Goal: Ask a question

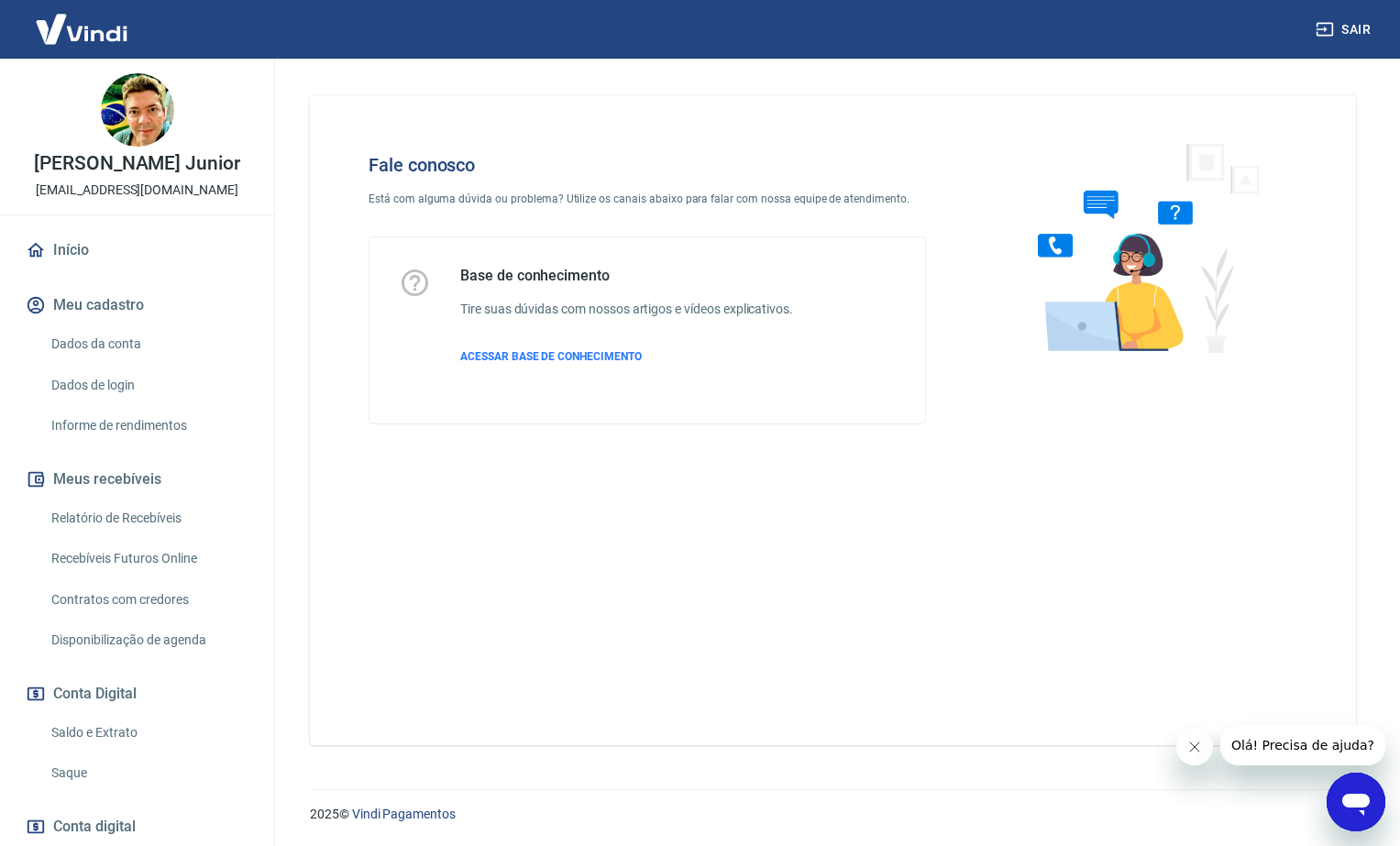
drag, startPoint x: 2548, startPoint y: 1490, endPoint x: 1316, endPoint y: 759, distance: 1432.5
click at [1316, 759] on button "Olá! Precisa de ajuda?" at bounding box center [1302, 744] width 165 height 41
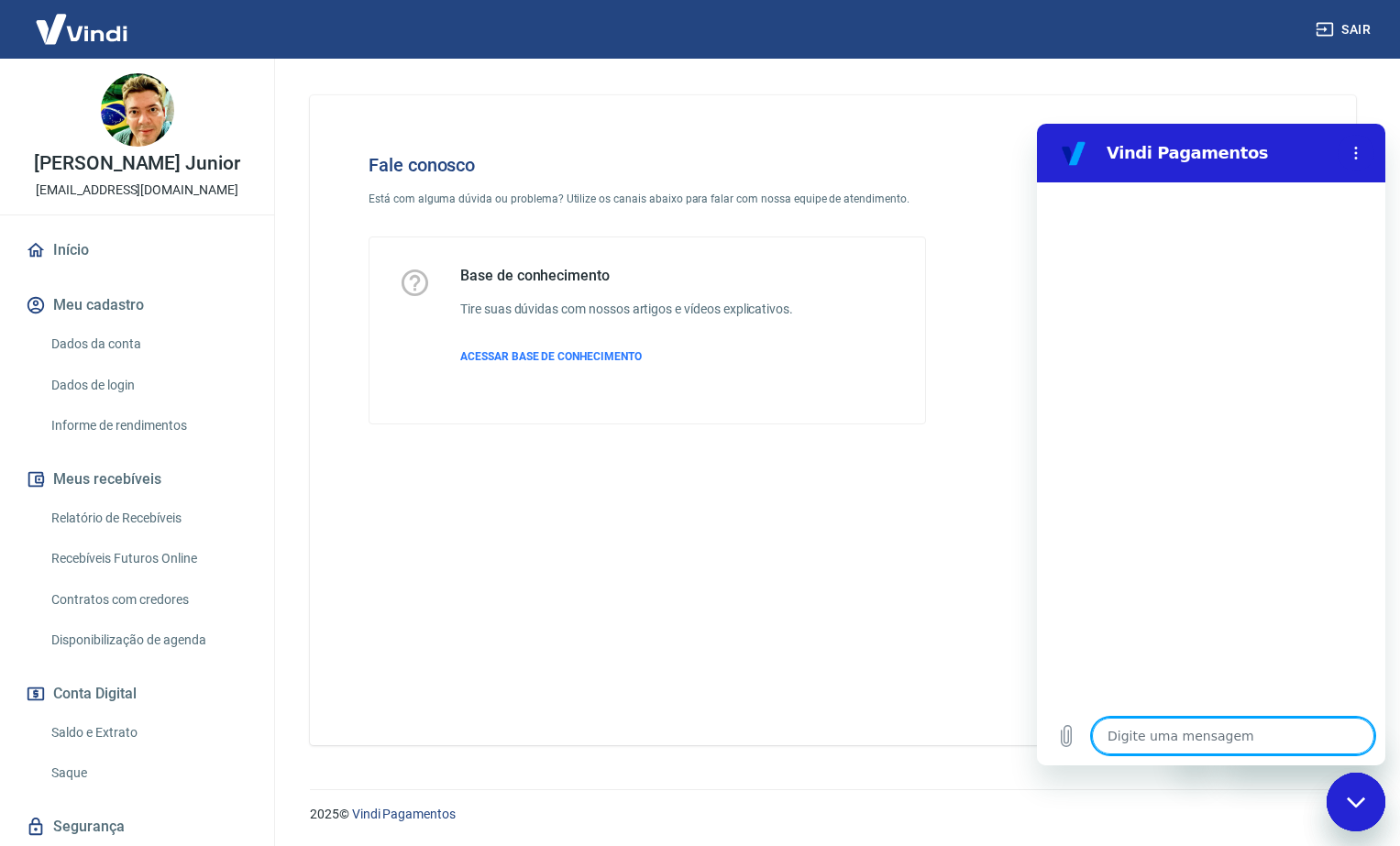
type textarea "x"
click at [1117, 735] on textarea at bounding box center [1233, 735] width 283 height 37
type textarea "P"
type textarea "x"
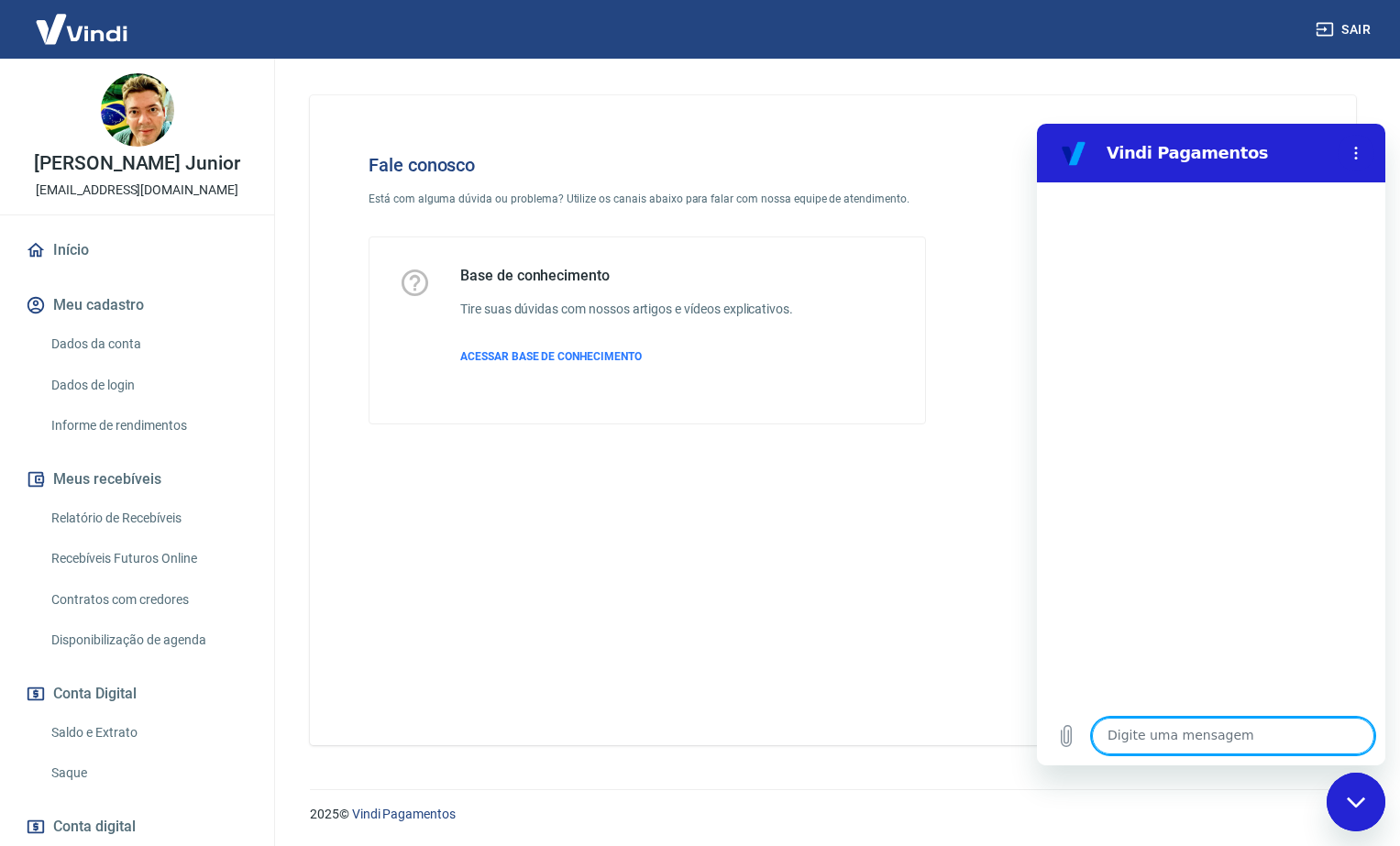
type textarea "O"
type textarea "x"
type textarea "Ol"
type textarea "x"
type textarea "Ol´"
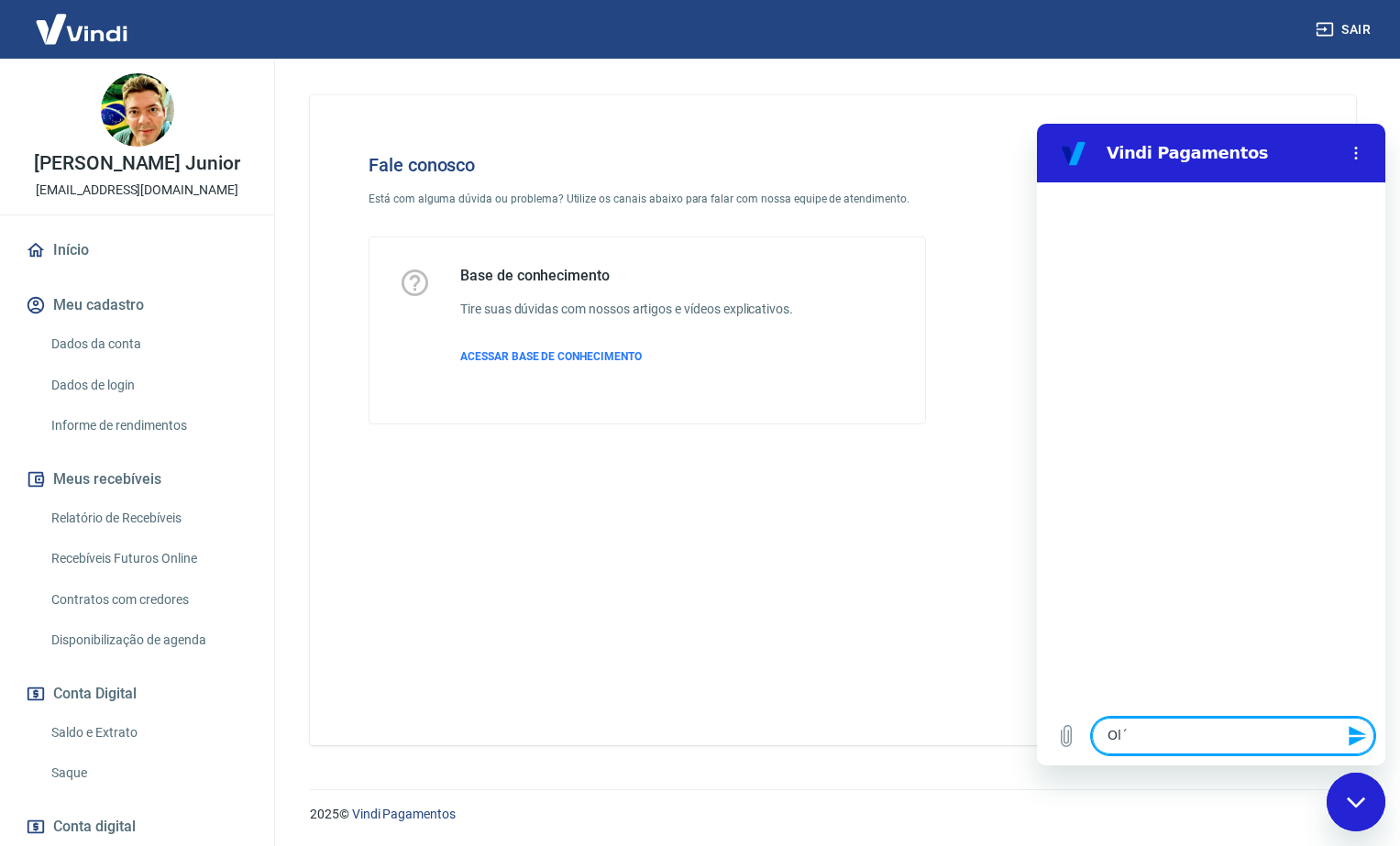
type textarea "x"
type textarea "Olá"
type textarea "x"
type textarea "Olá,"
type textarea "x"
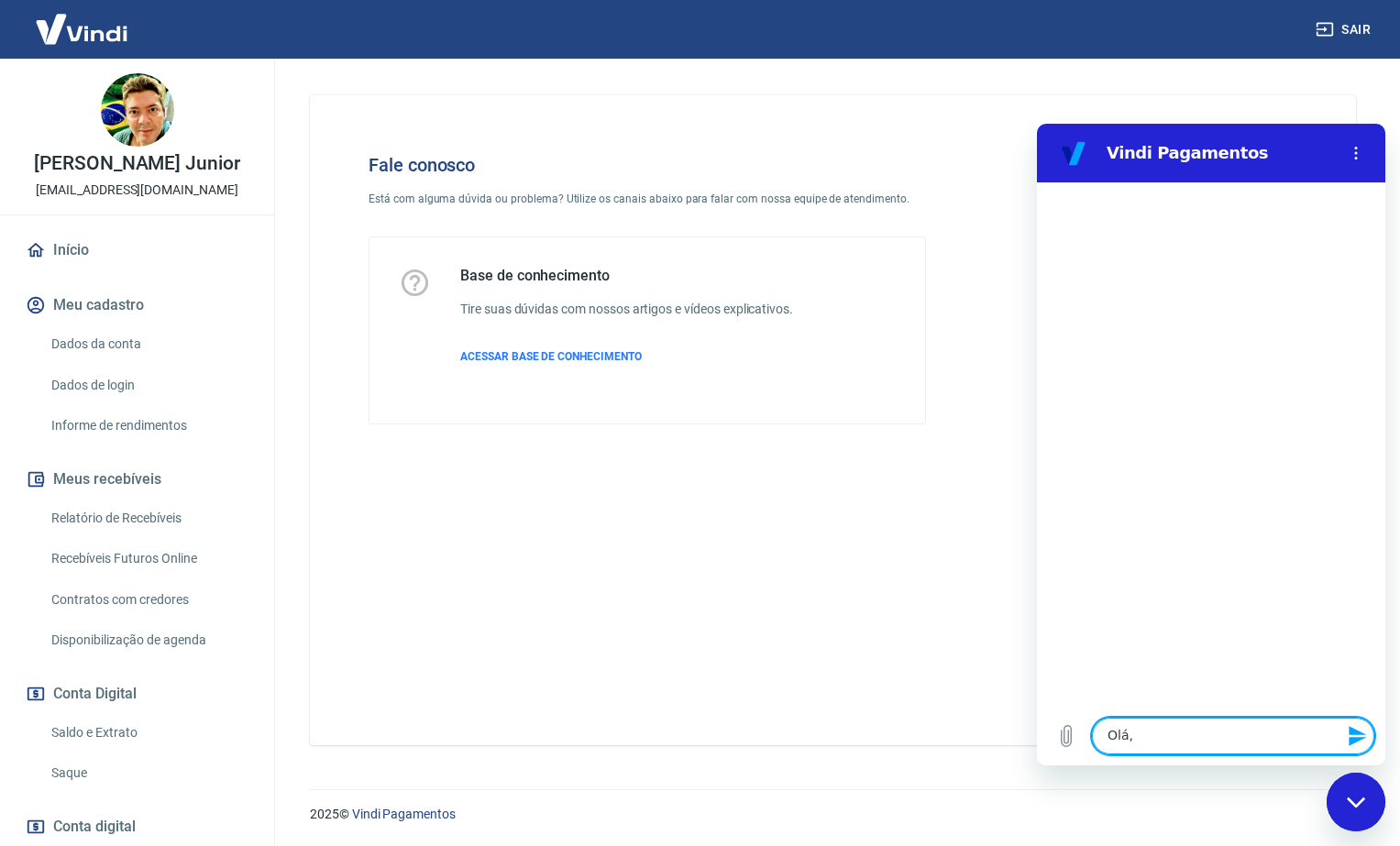
type textarea "Olá,"
type textarea "x"
type textarea "Olá, p"
type textarea "x"
type textarea "Olá, pd"
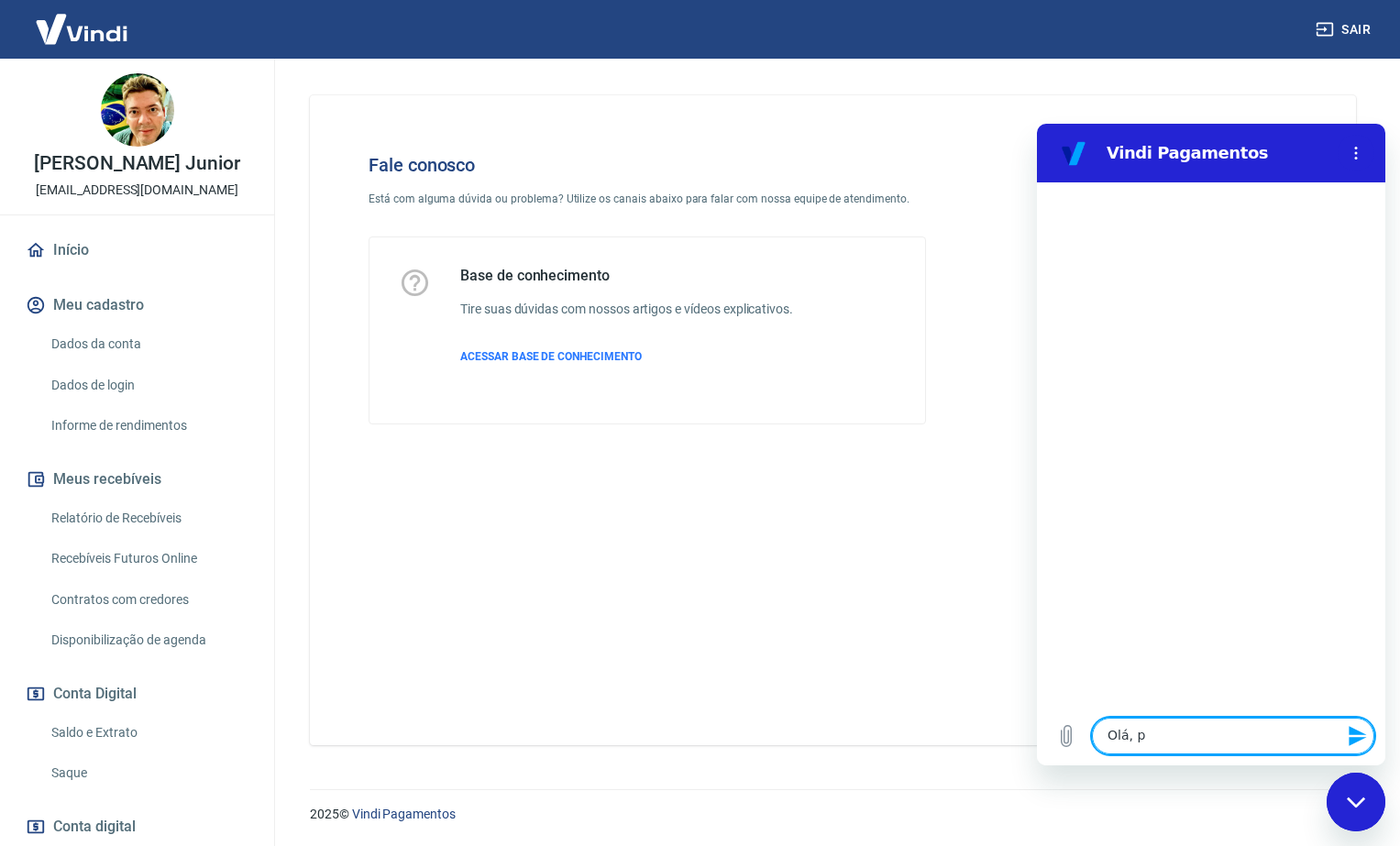
type textarea "x"
type textarea "Olá, p"
type textarea "x"
type textarea "Olá, pe"
type textarea "x"
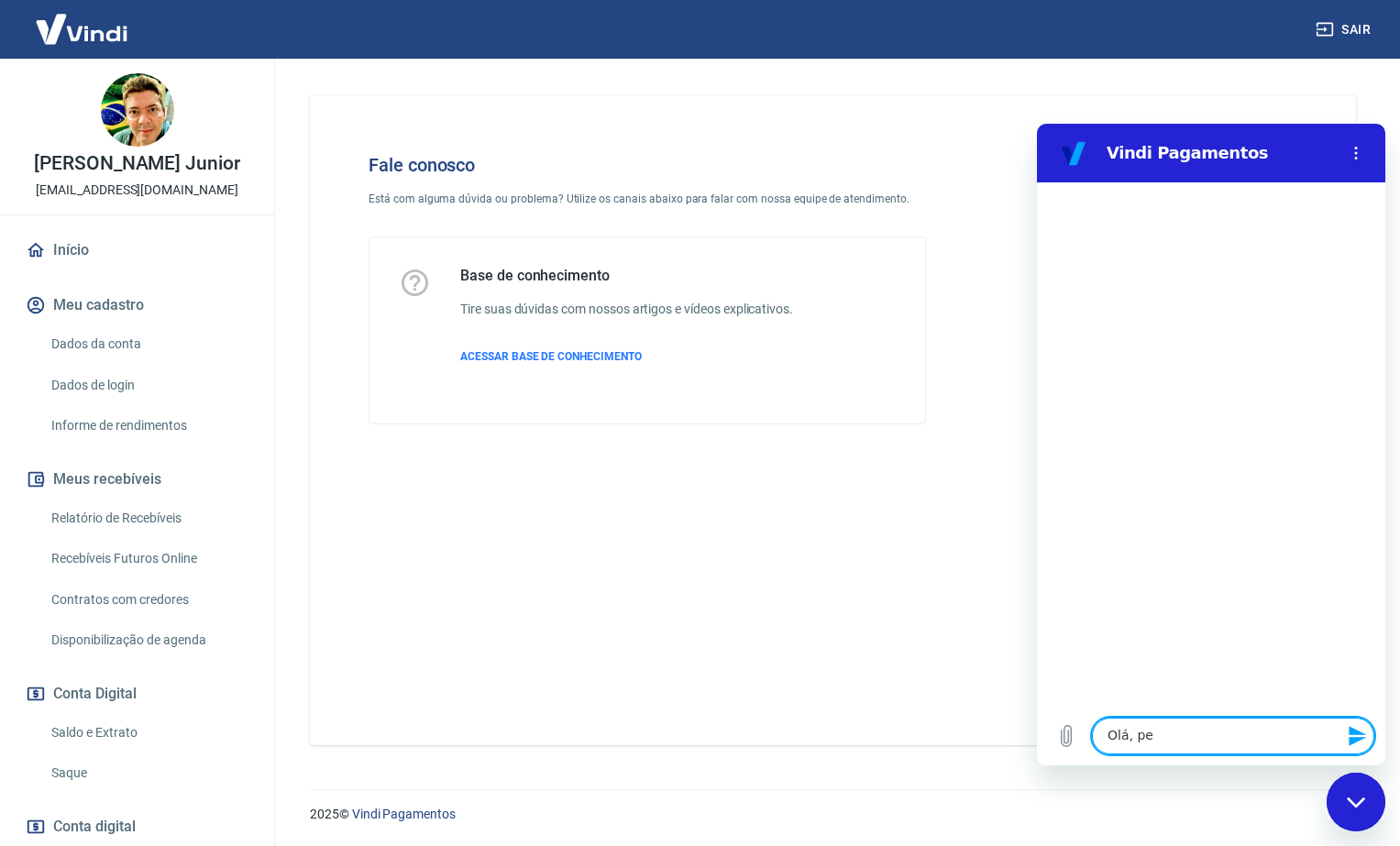
type textarea "Olá, ped"
type textarea "x"
type textarea "Olá, pedi"
type textarea "x"
type textarea "Olá, pedid"
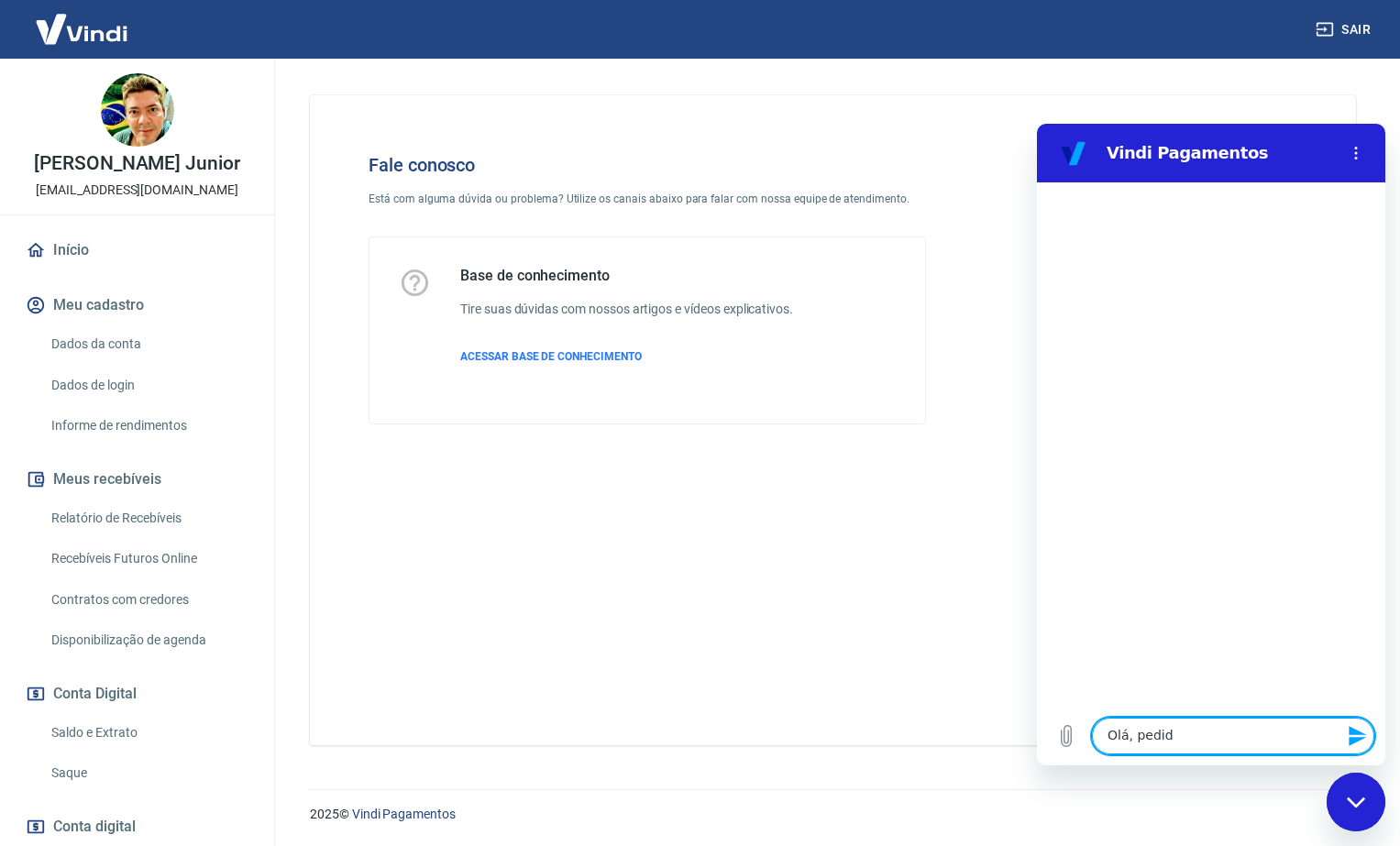
type textarea "x"
type textarea "Olá, pedido"
type textarea "x"
type textarea "Olá, pedido"
type textarea "x"
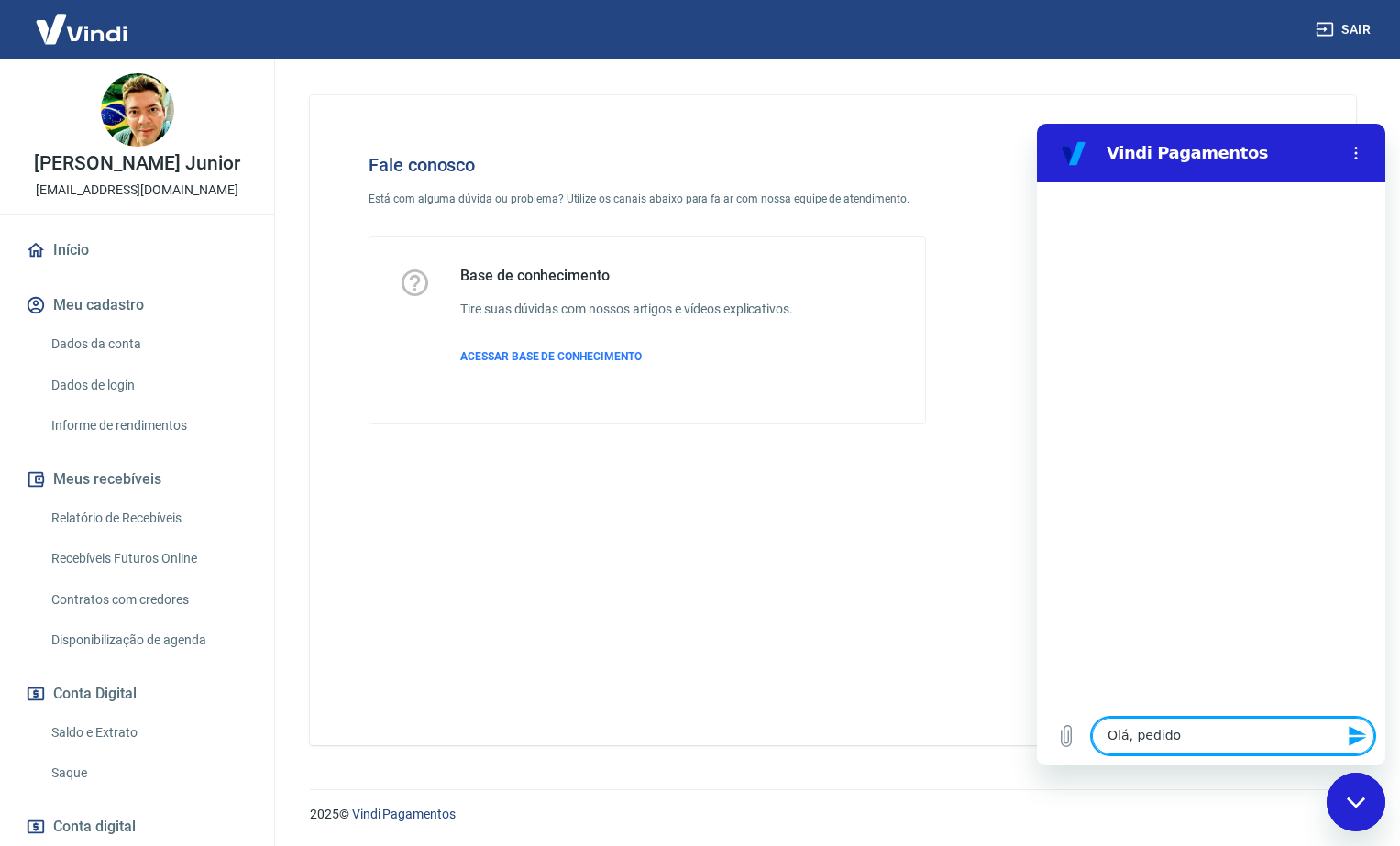
type textarea "Olá, pedido n"
type textarea "x"
type textarea "Olá, pedido nº"
type textarea "x"
type textarea "Olá, pedido nº"
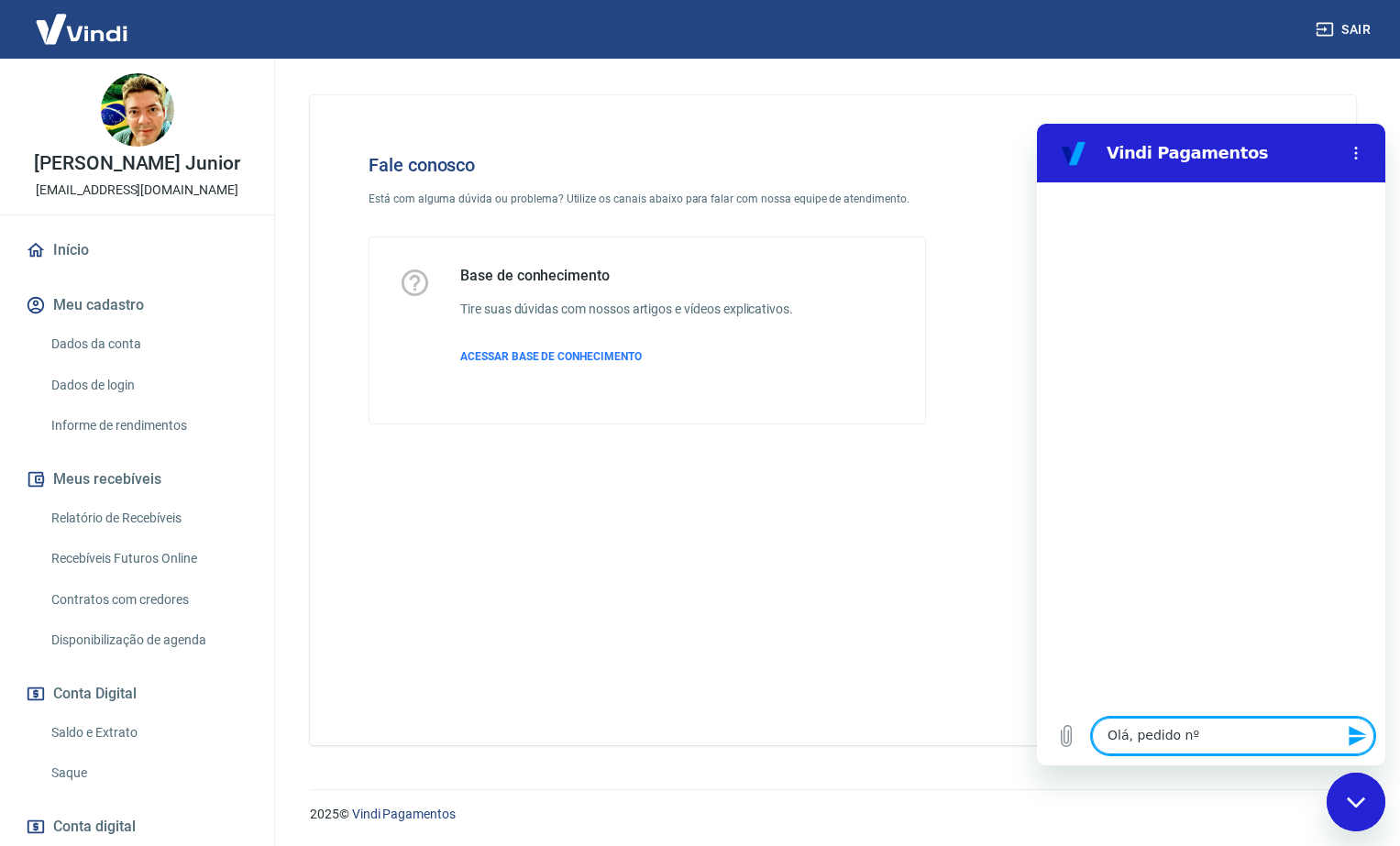
type textarea "x"
type textarea "Olá, pedido nº 1"
type textarea "x"
type textarea "Olá, pedido nº 12"
type textarea "x"
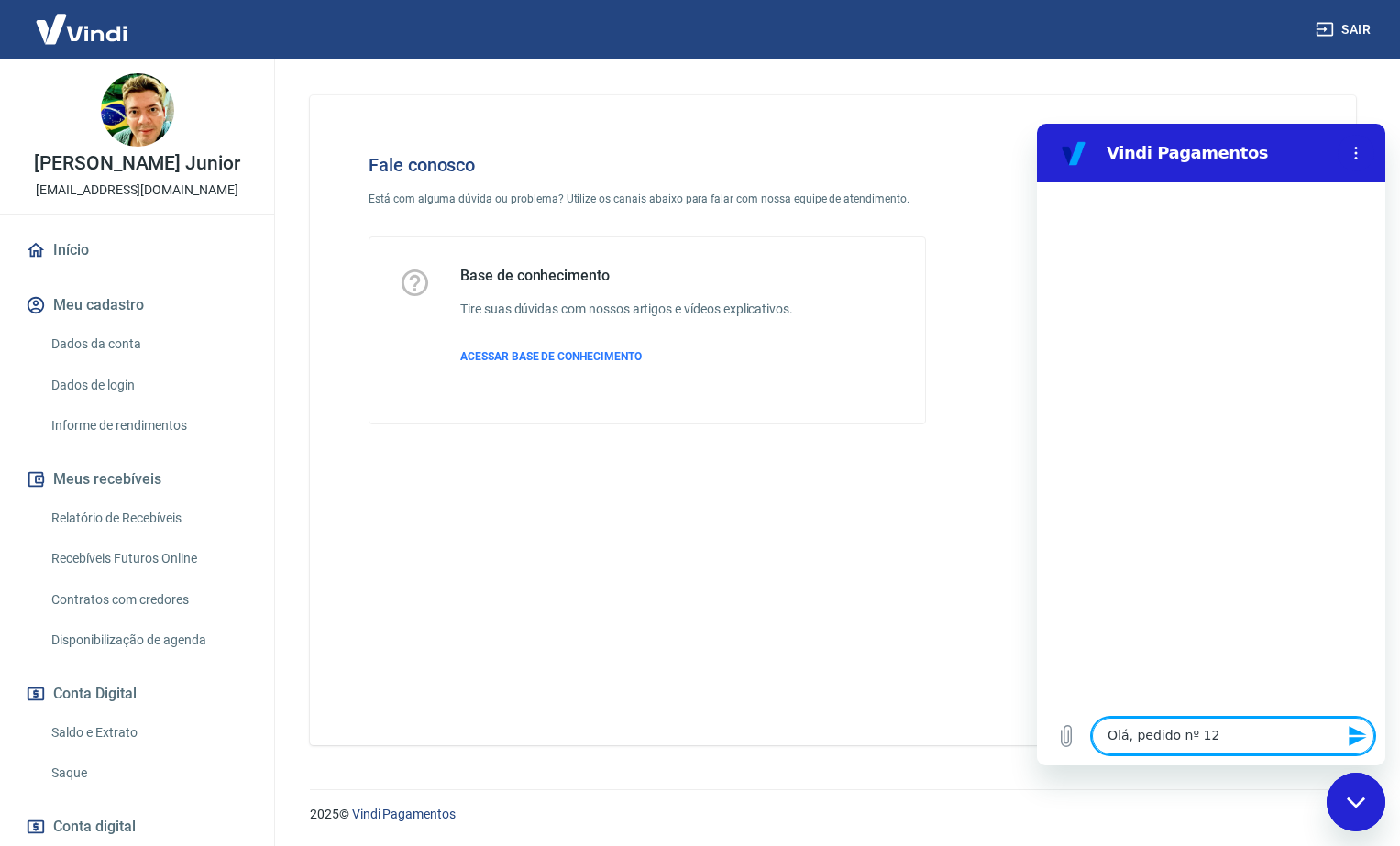
type textarea "Olá, pedido nº 124"
type textarea "x"
type textarea "Olá, pedido nº 1248"
type textarea "x"
type textarea "Olá, pedido nº 12485"
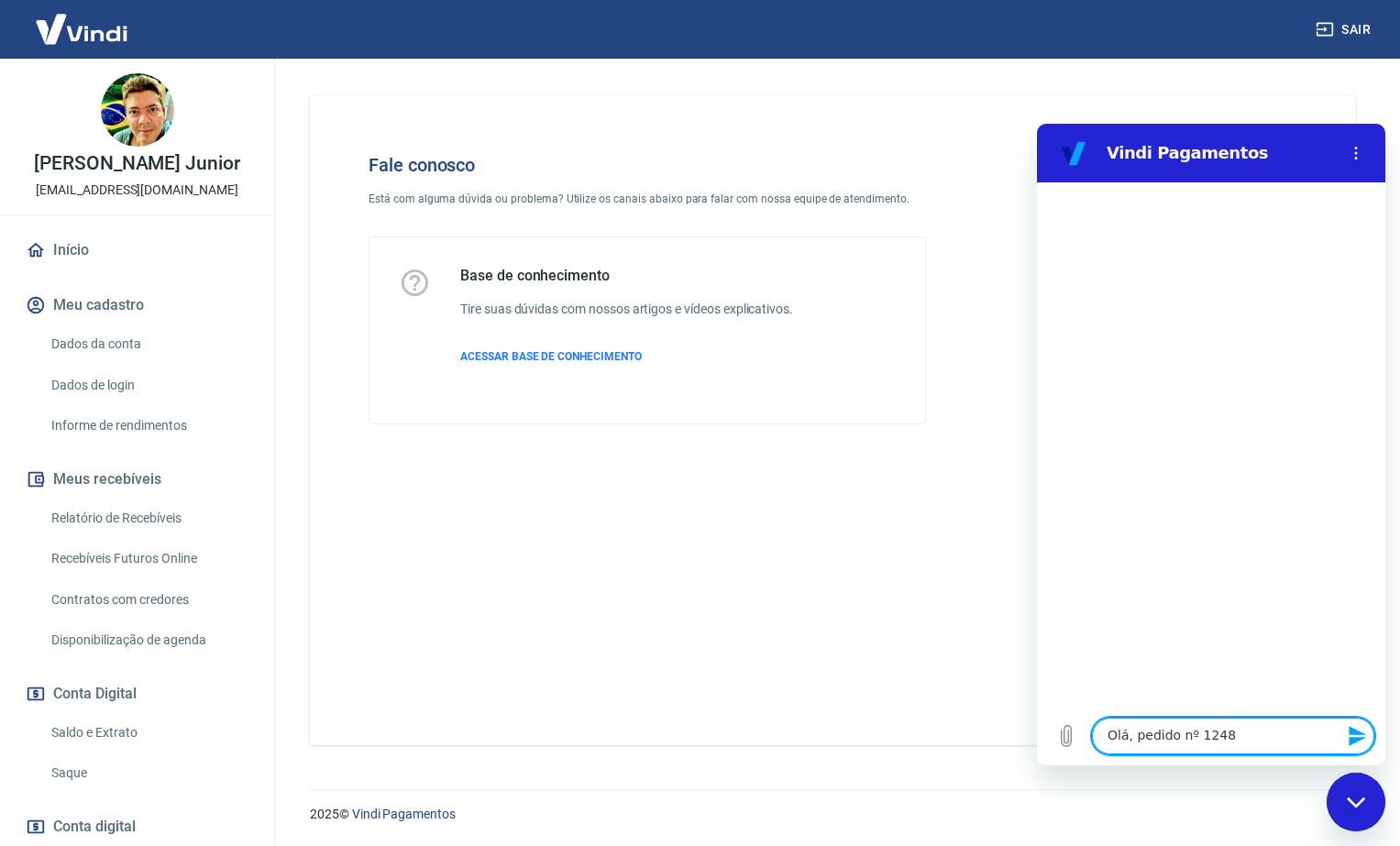
type textarea "x"
type textarea "Olá, pedido nº 124850"
type textarea "x"
type textarea "Olá, pedido nº 124850"
type textarea "x"
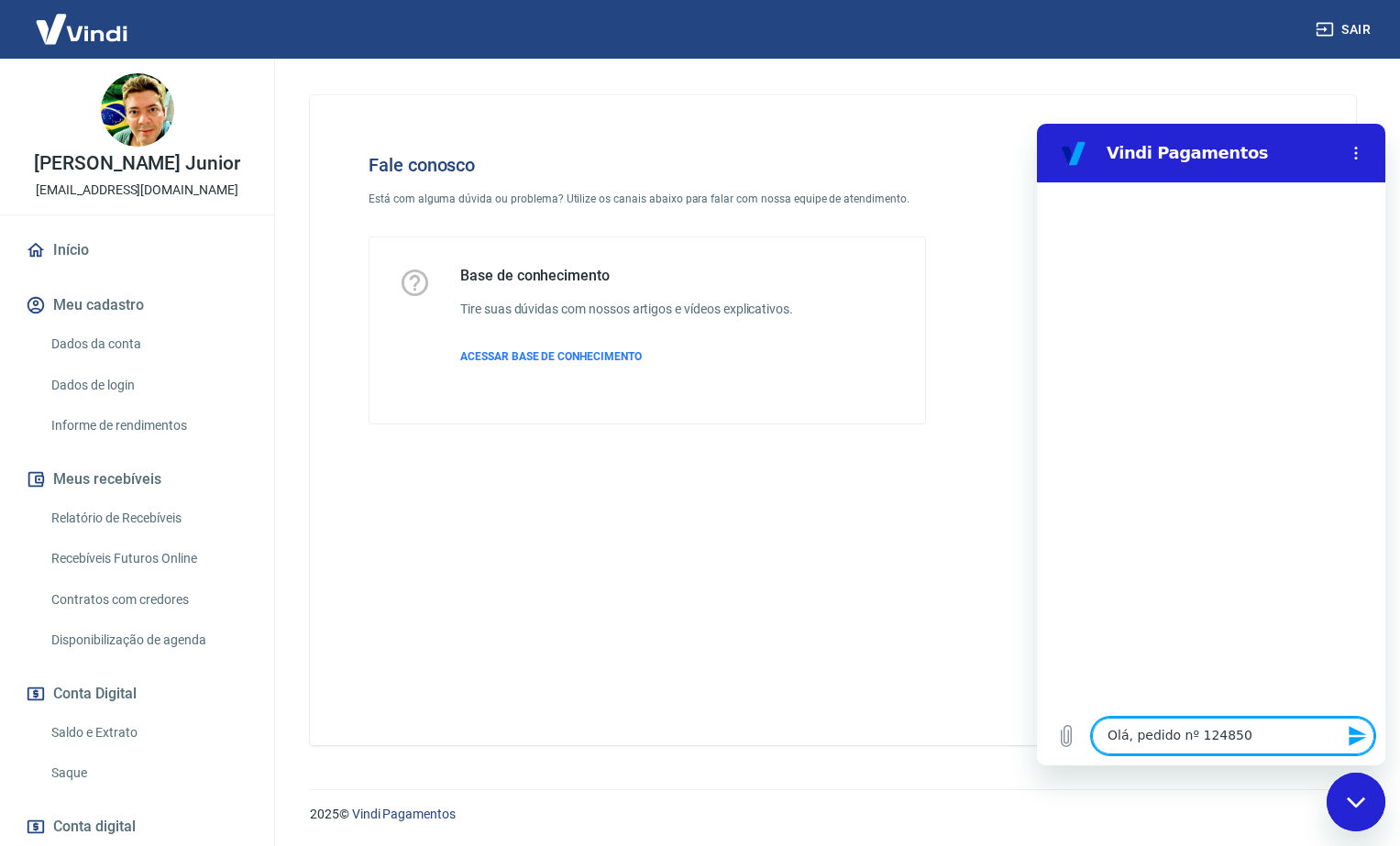
type textarea "Olá, pedido nº 124850 t"
type textarea "x"
type textarea "Olá, pedido nº 124850 tr"
type textarea "x"
type textarea "Olá, pedido nº 124850 tra"
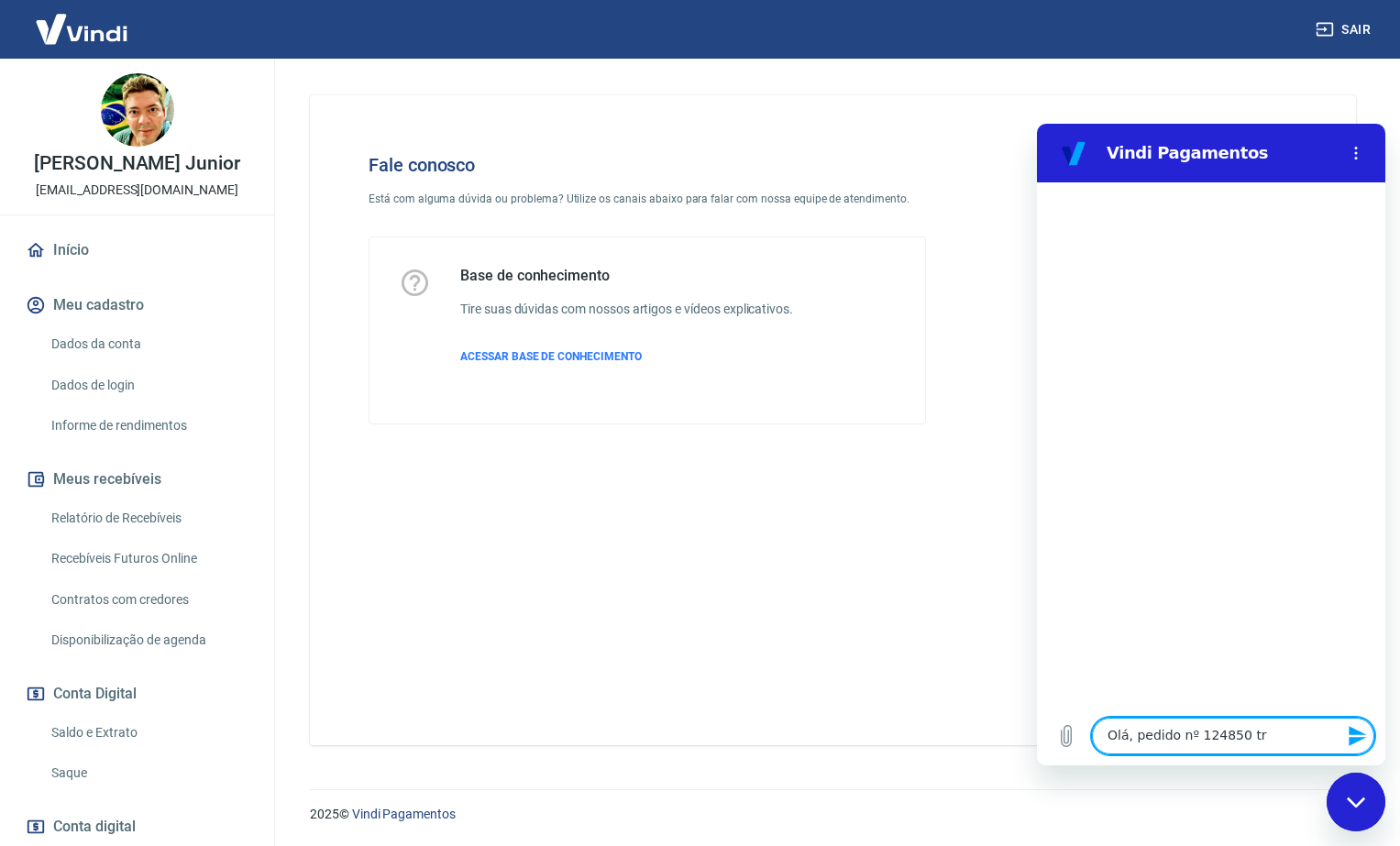
type textarea "x"
type textarea "Olá, pedido nº 124850 tran"
type textarea "x"
type textarea "Olá, pedido nº 124850 trans"
type textarea "x"
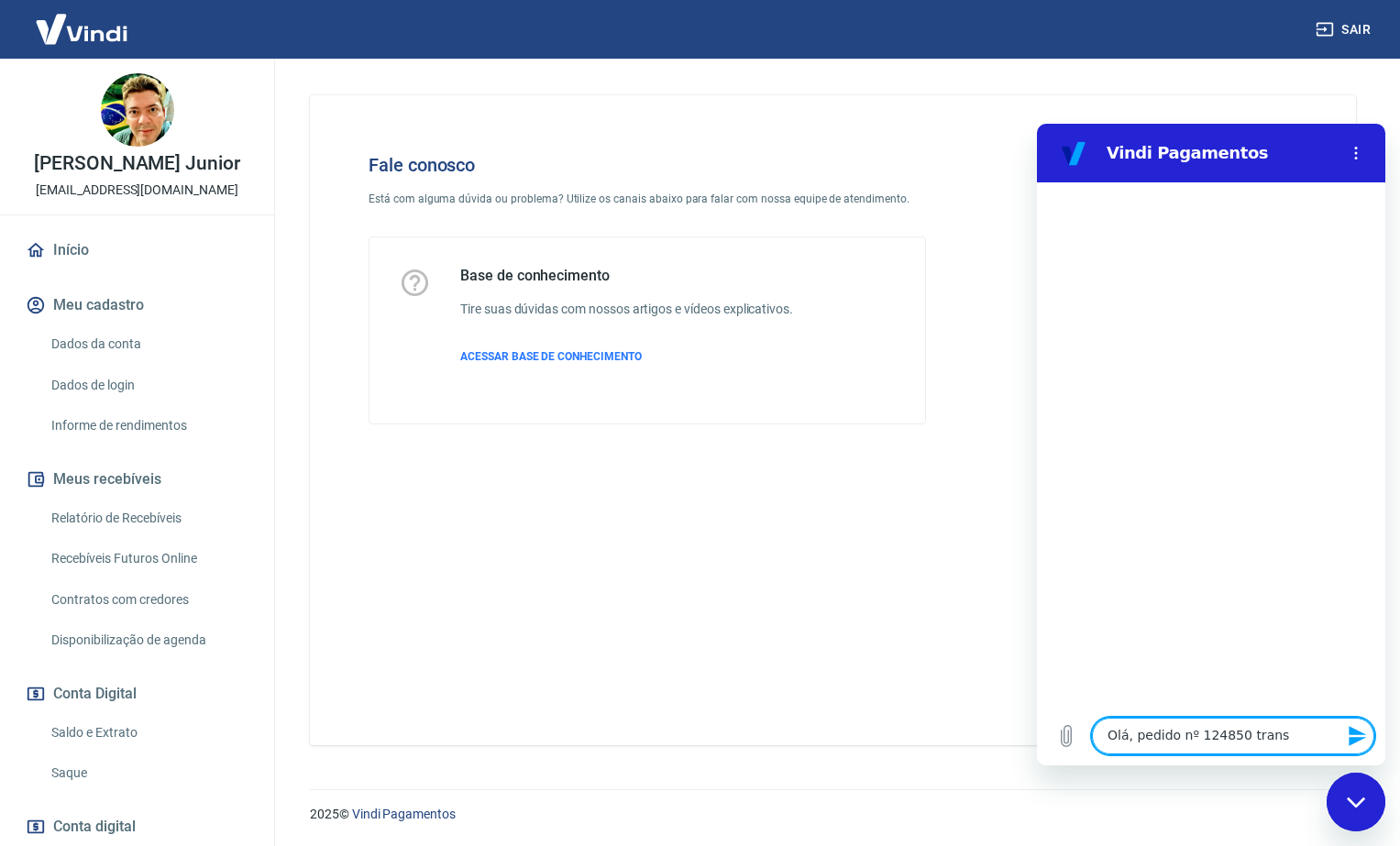
type textarea "Olá, pedido nº 124850 transa"
type textarea "x"
type textarea "Olá, pedido nº 124850 transaç"
type textarea "x"
type textarea "Olá, pedido nº 124850 transaç~"
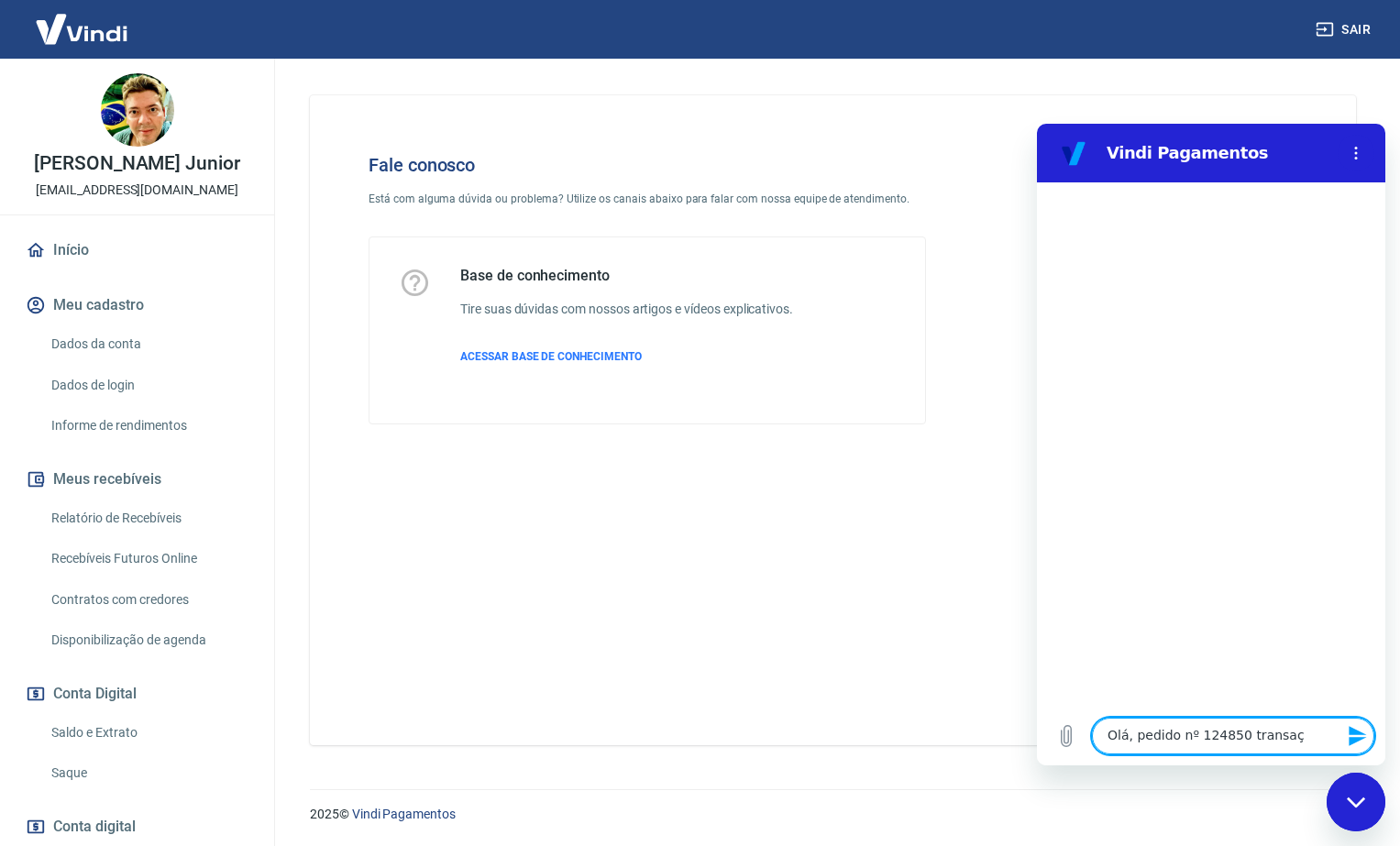
type textarea "x"
type textarea "Olá, pedido nº 124850 transaçã"
type textarea "x"
type textarea "Olá, pedido nº 124850 transação"
type textarea "x"
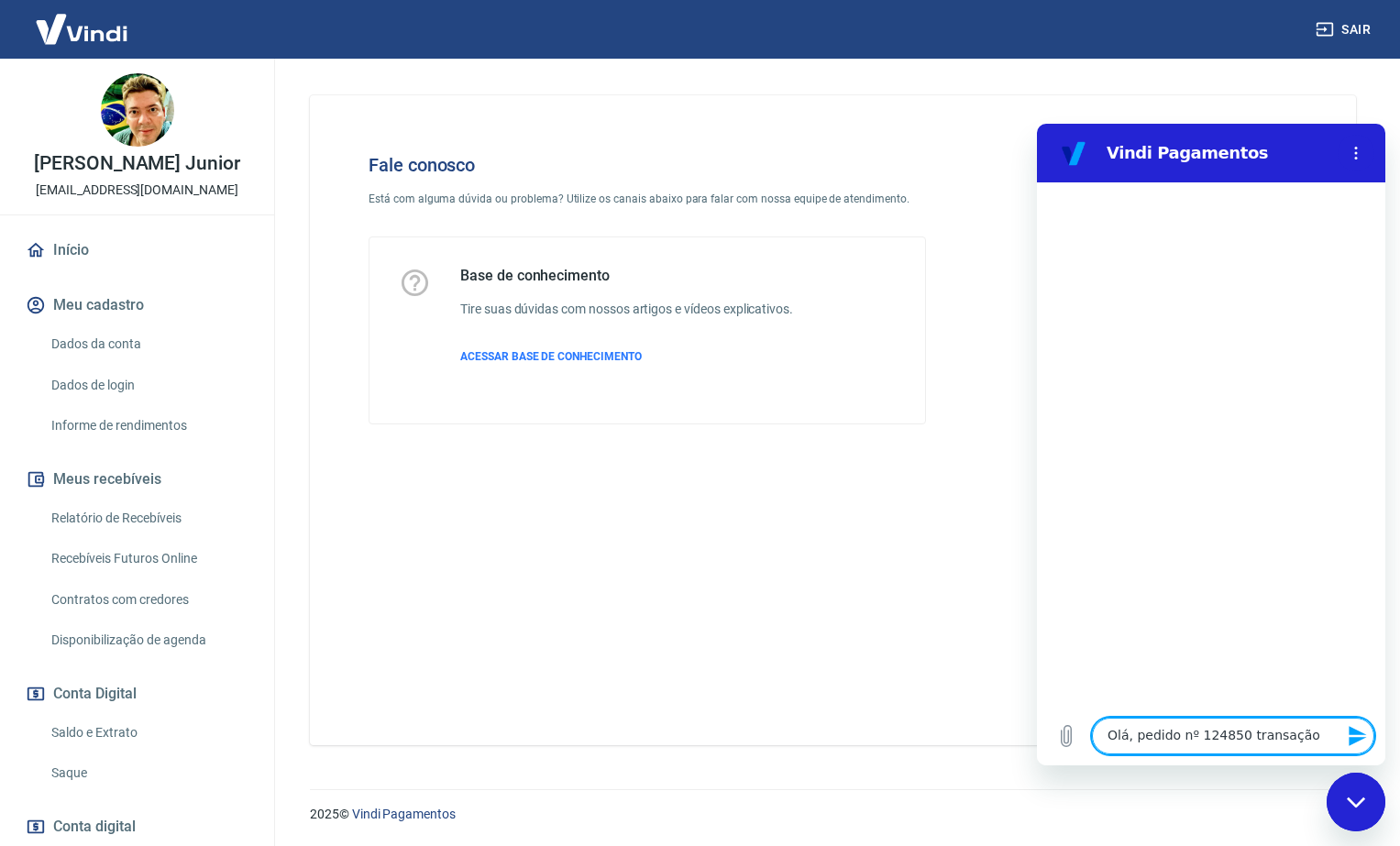
type textarea "Olá, pedido nº 124850 transação"
type textarea "x"
type textarea "Olá, pedido nº 124850 transação 223783407"
type textarea "x"
type textarea "Olá, pedido nº 124850 transação 223783407"
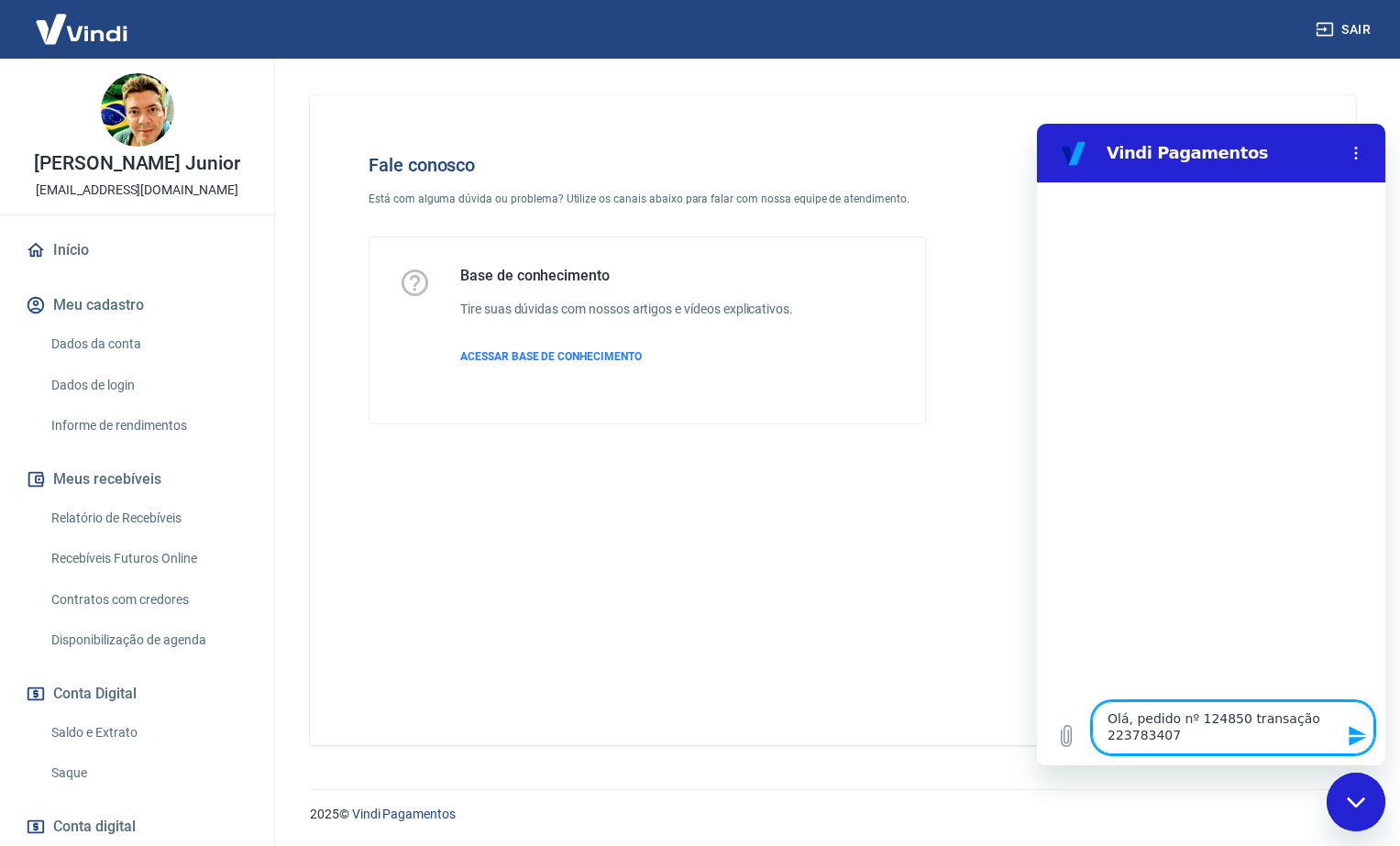
type textarea "x"
type textarea "Olá, pedido nº 124850 transação 223783407"
type textarea "x"
type textarea "Olá, pedido nº 124850 transação 223783407,"
type textarea "x"
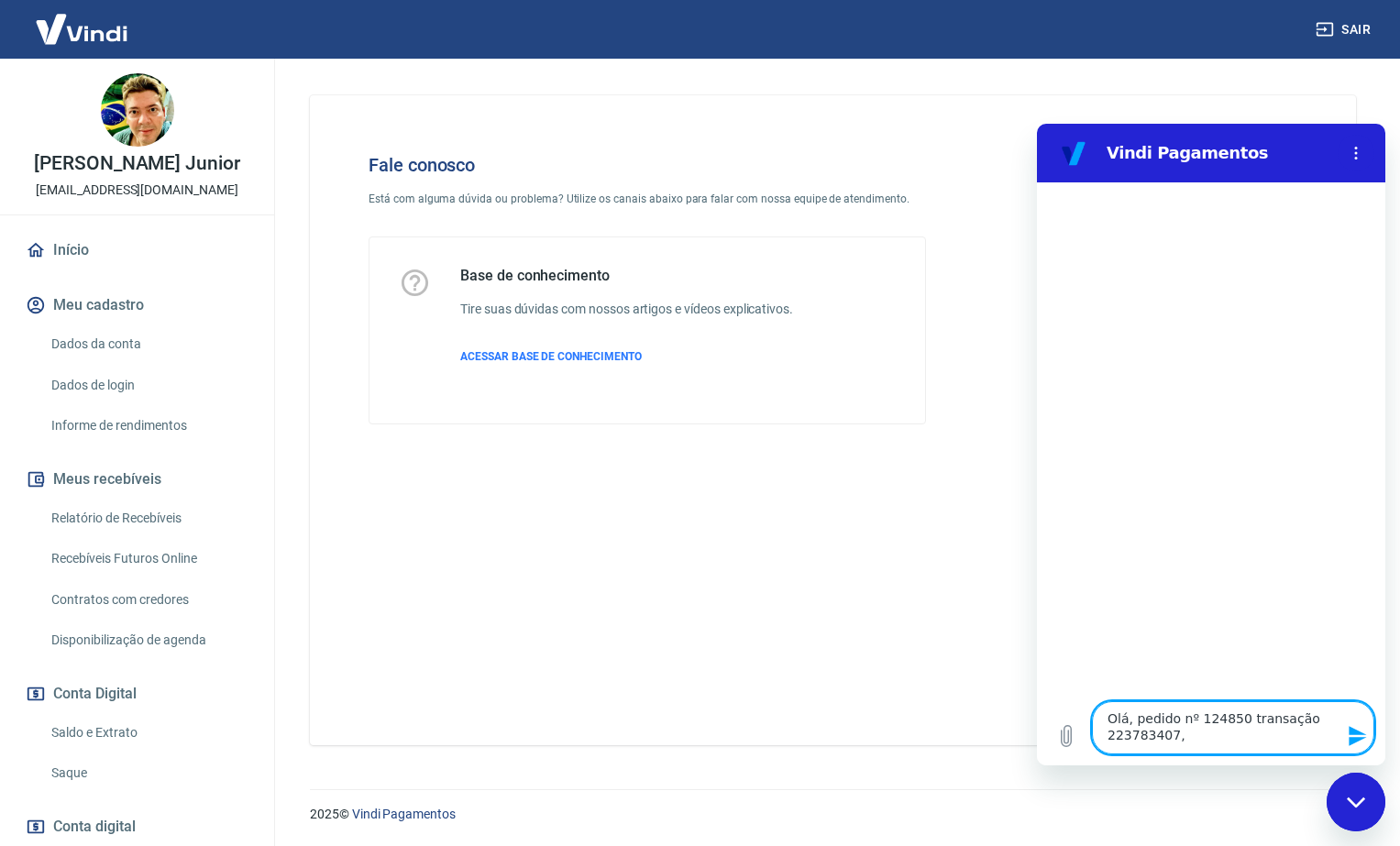
type textarea "Olá, pedido nº 124850 transação 223783407,"
type textarea "x"
type textarea "Olá, pedido nº 124850 transação 223783407, f"
type textarea "x"
type textarea "Olá, pedido nº 124850 transação 223783407, fo"
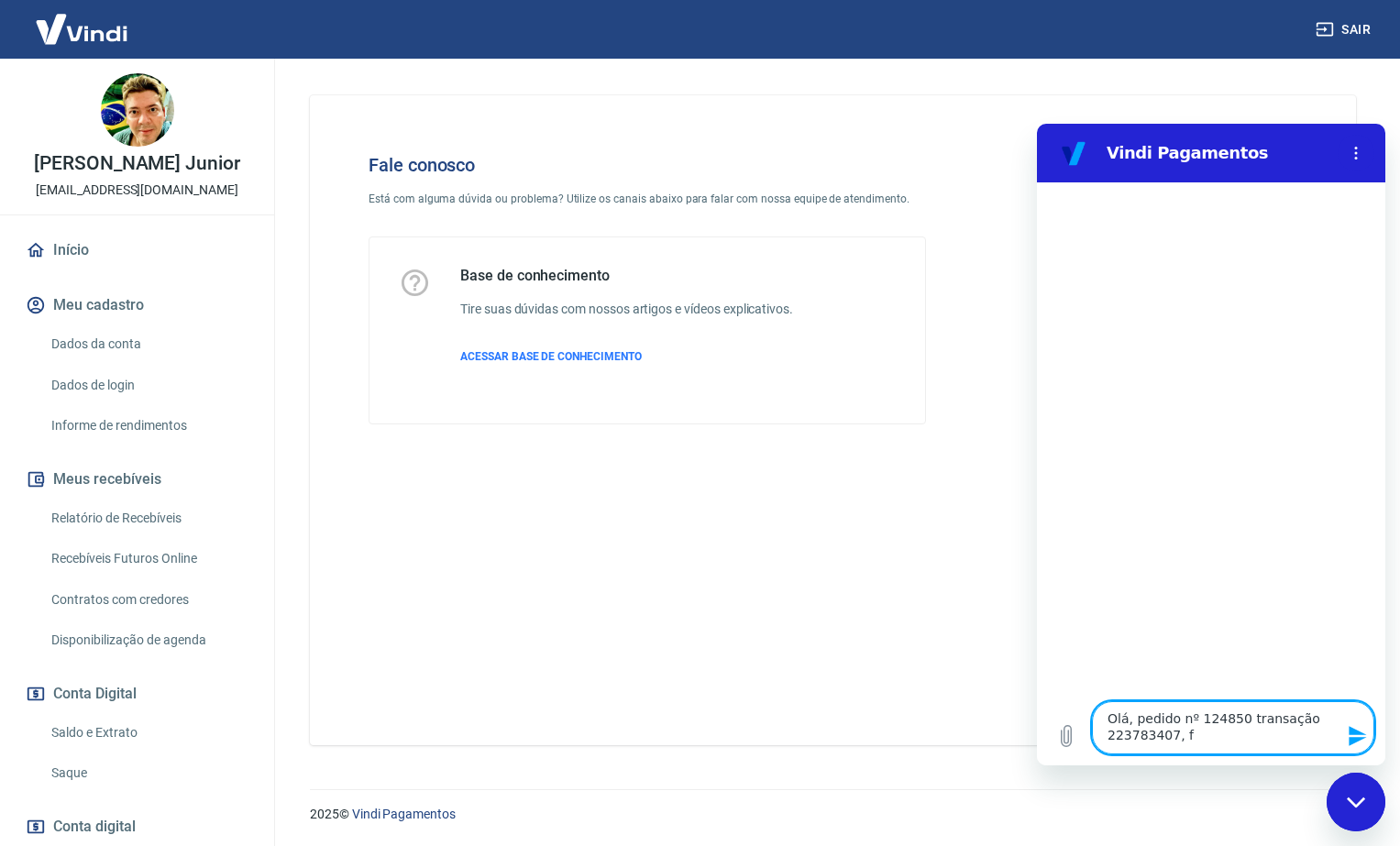
type textarea "x"
type textarea "Olá, pedido nº 124850 transação 223783407, foi"
type textarea "x"
type textarea "Olá, pedido nº 124850 transação 223783407, foi"
type textarea "x"
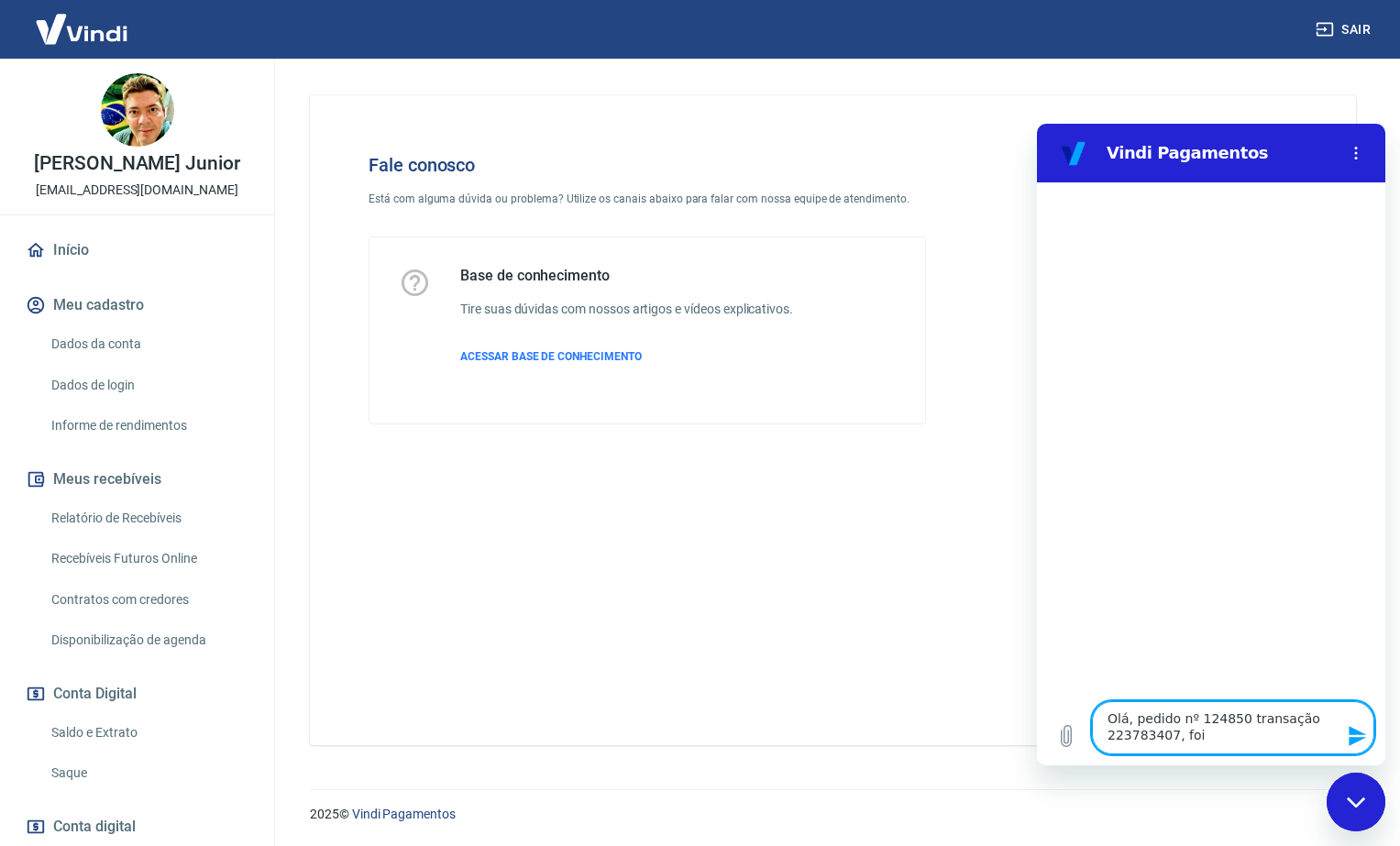
type textarea "Olá, pedido nº 124850 transação 223783407, foi p"
type textarea "x"
type textarea "Olá, pedido nº 124850 transação 223783407, foi pa"
type textarea "x"
type textarea "Olá, pedido nº 124850 transação 223783407, foi pag"
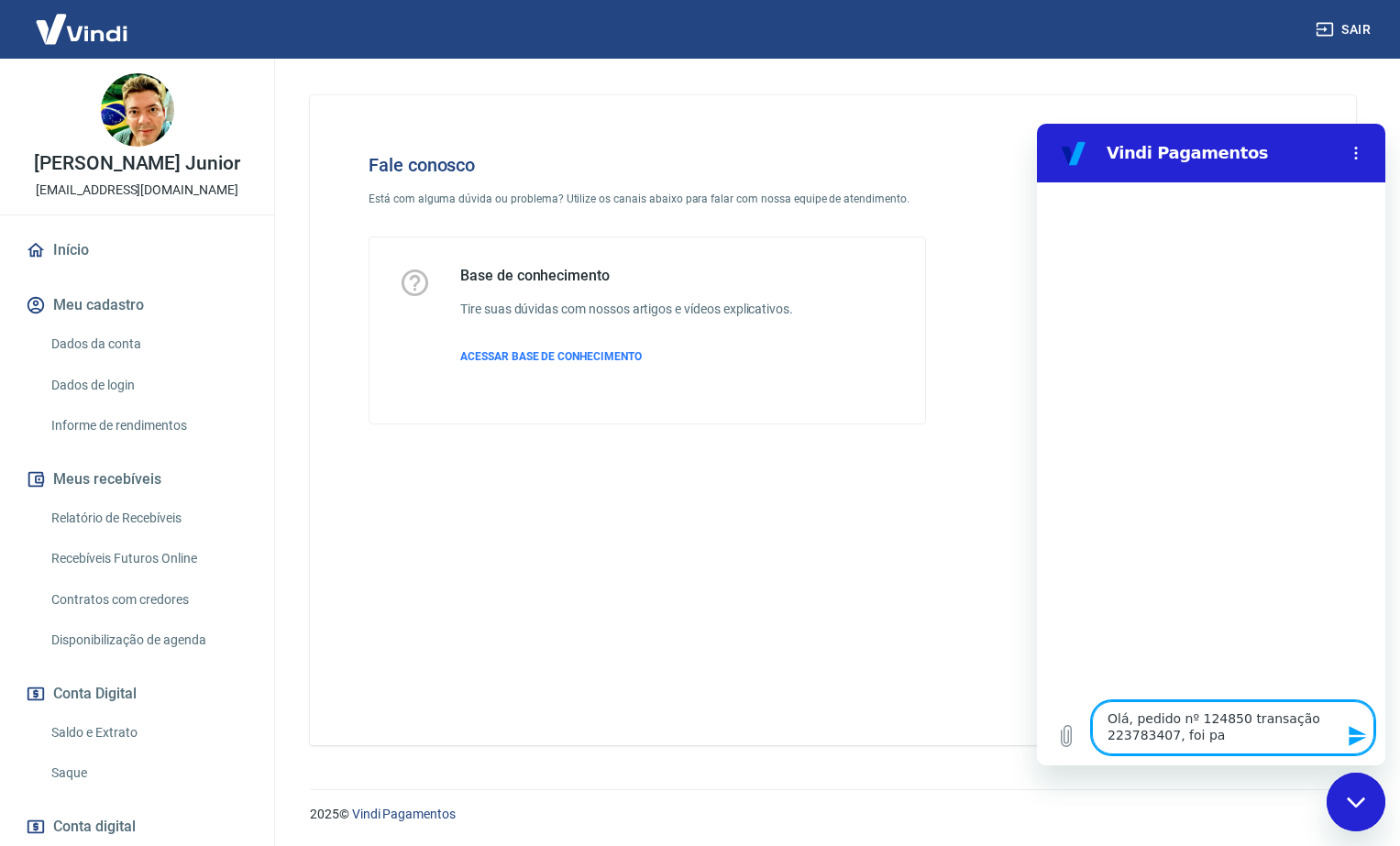
type textarea "x"
type textarea "Olá, pedido nº 124850 transação 223783407, foi pago"
type textarea "x"
type textarea "Olá, pedido nº 124850 transação 223783407, foi pago"
type textarea "x"
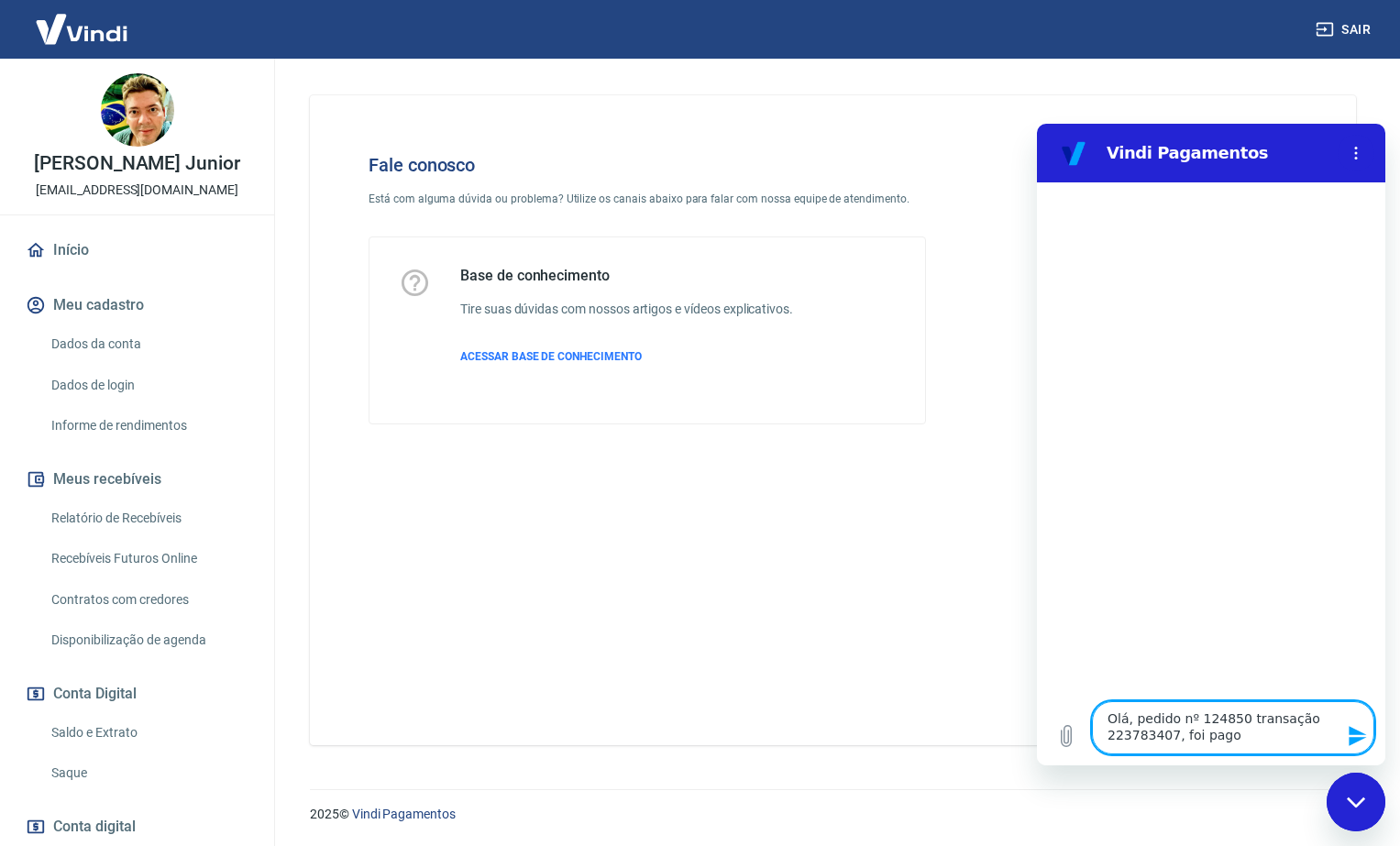
type textarea "Olá, pedido nº 124850 transação 223783407, foi pago a"
type textarea "x"
type textarea "Olá, pedido nº 124850 transação 223783407, foi pago at"
type textarea "x"
type textarea "Olá, pedido nº 124850 transação 223783407, foi pago atr"
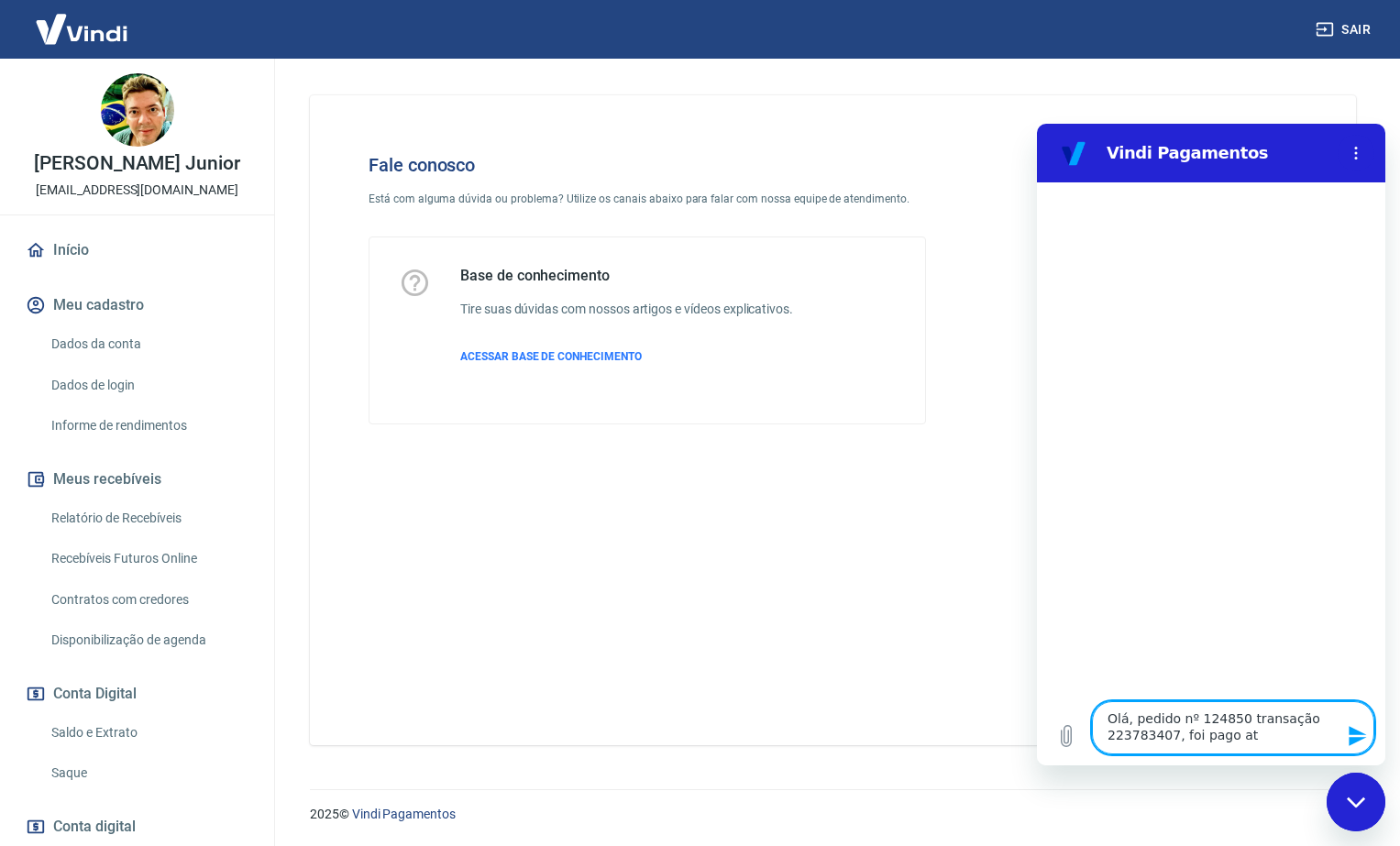
type textarea "x"
type textarea "Olá, pedido nº 124850 transação 223783407, foi pago atra"
type textarea "x"
type textarea "Olá, pedido nº 124850 transação 223783407, foi pago atrav"
type textarea "x"
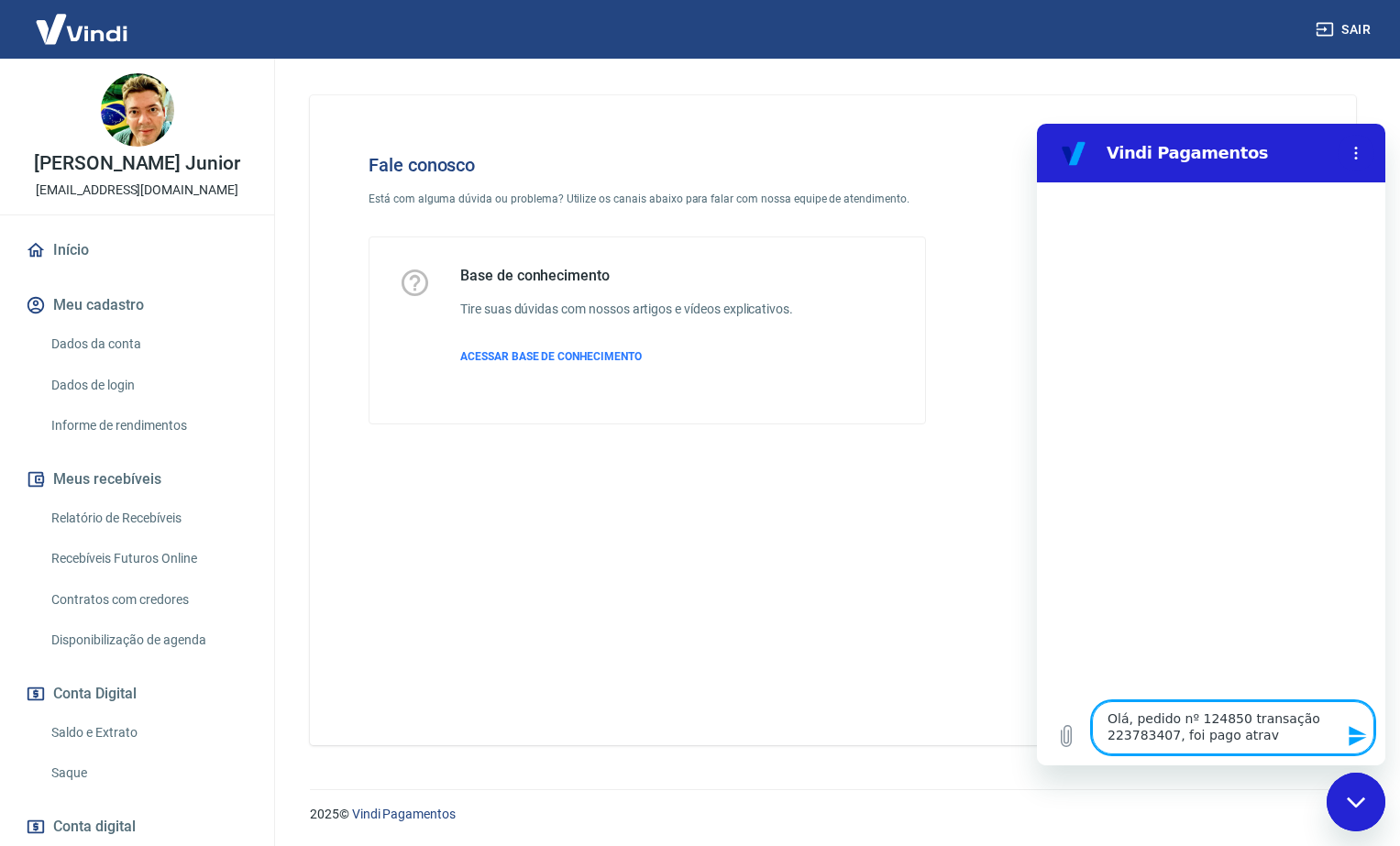
type textarea "Olá, pedido nº 124850 transação 223783407, foi pago atrav´"
type textarea "x"
type textarea "Olá, pedido nº 124850 transação 223783407, foi pago atravé"
type textarea "x"
type textarea "Olá, pedido nº 124850 transação 223783407, foi pago através"
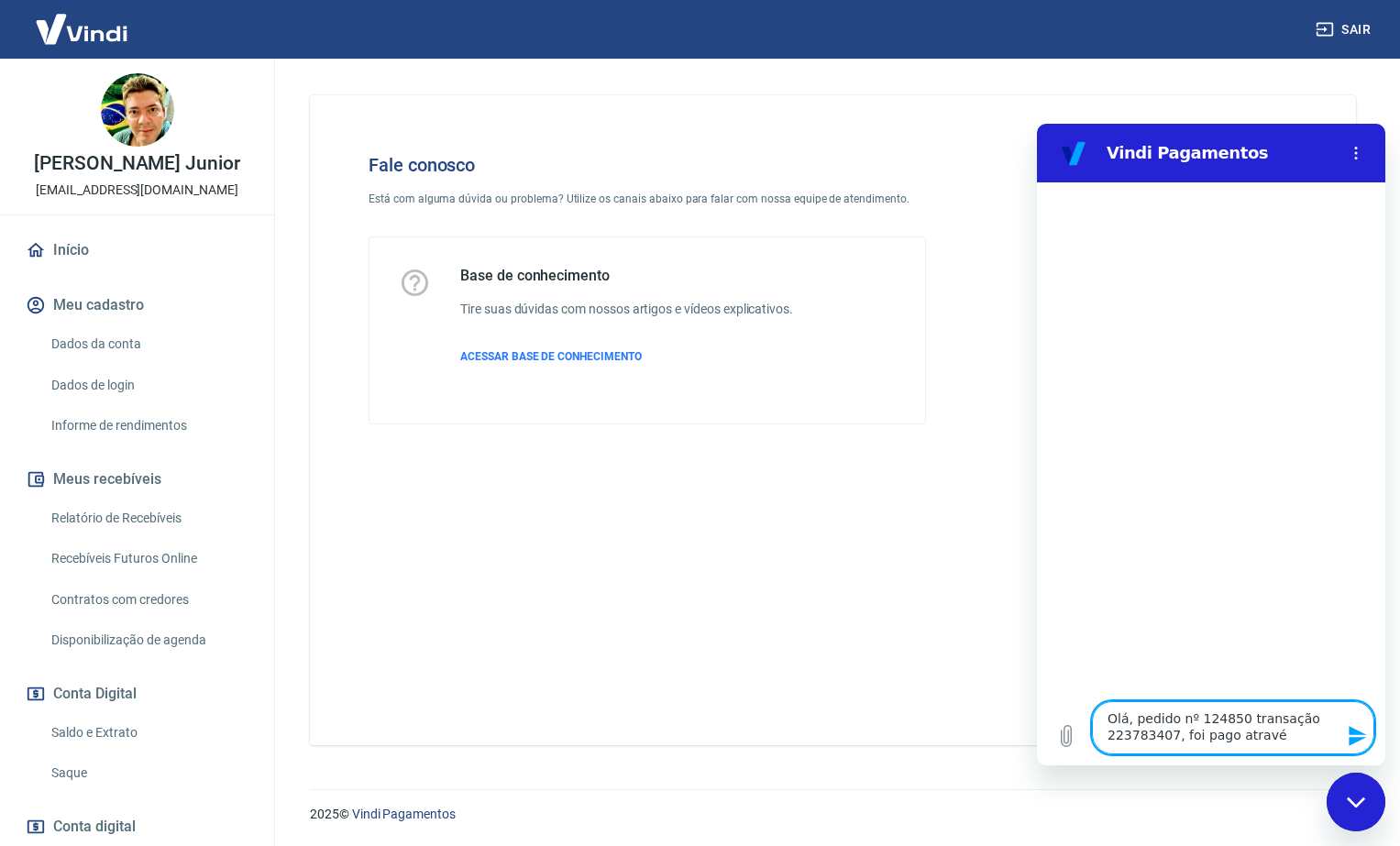
type textarea "x"
type textarea "Olá, pedido nº 124850 transação 223783407, foi pago através"
type textarea "x"
type textarea "Olá, pedido nº 124850 transação 223783407, foi pago através d"
type textarea "x"
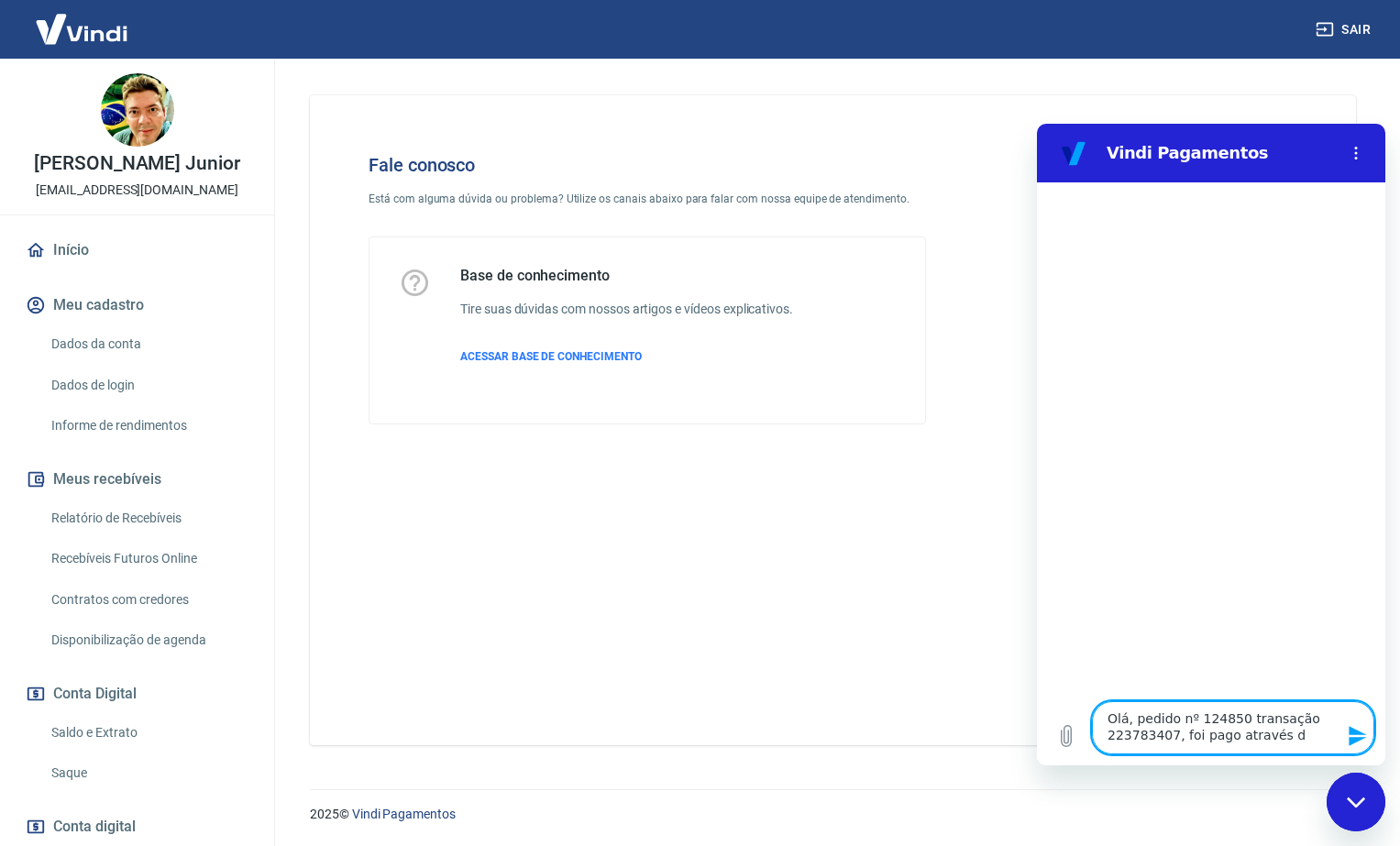
type textarea "Olá, pedido nº 124850 transação 223783407, foi pago através do"
type textarea "x"
type textarea "Olá, pedido nº 124850 transação 223783407, foi pago através do"
type textarea "x"
type textarea "Olá, pedido nº 124850 transação 223783407, foi pago através do p"
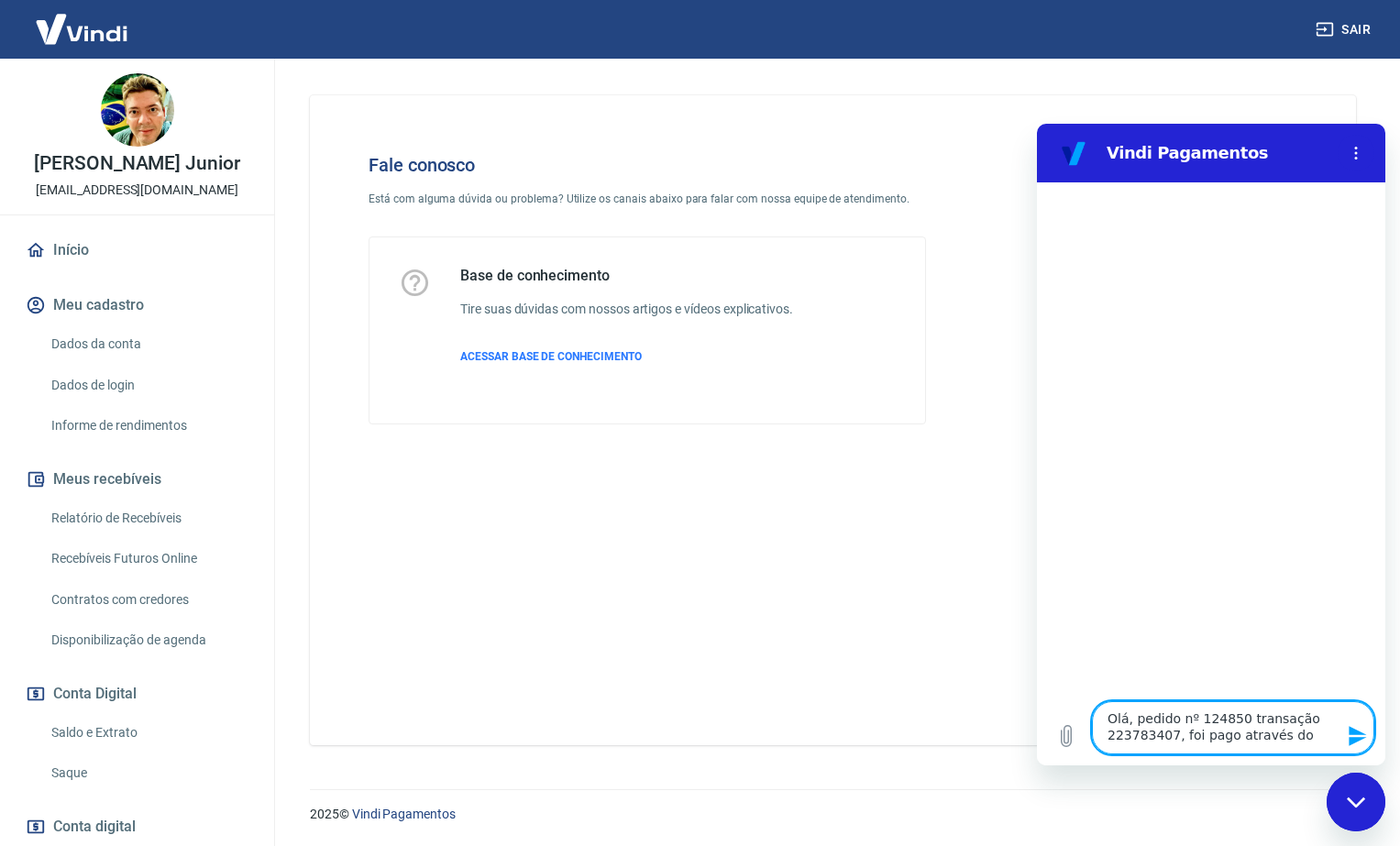
type textarea "x"
type textarea "Olá, pedido nº 124850 transação 223783407, foi pago através do pi"
type textarea "x"
type textarea "Olá, pedido nº 124850 transação 223783407, foi pago através do pix"
type textarea "x"
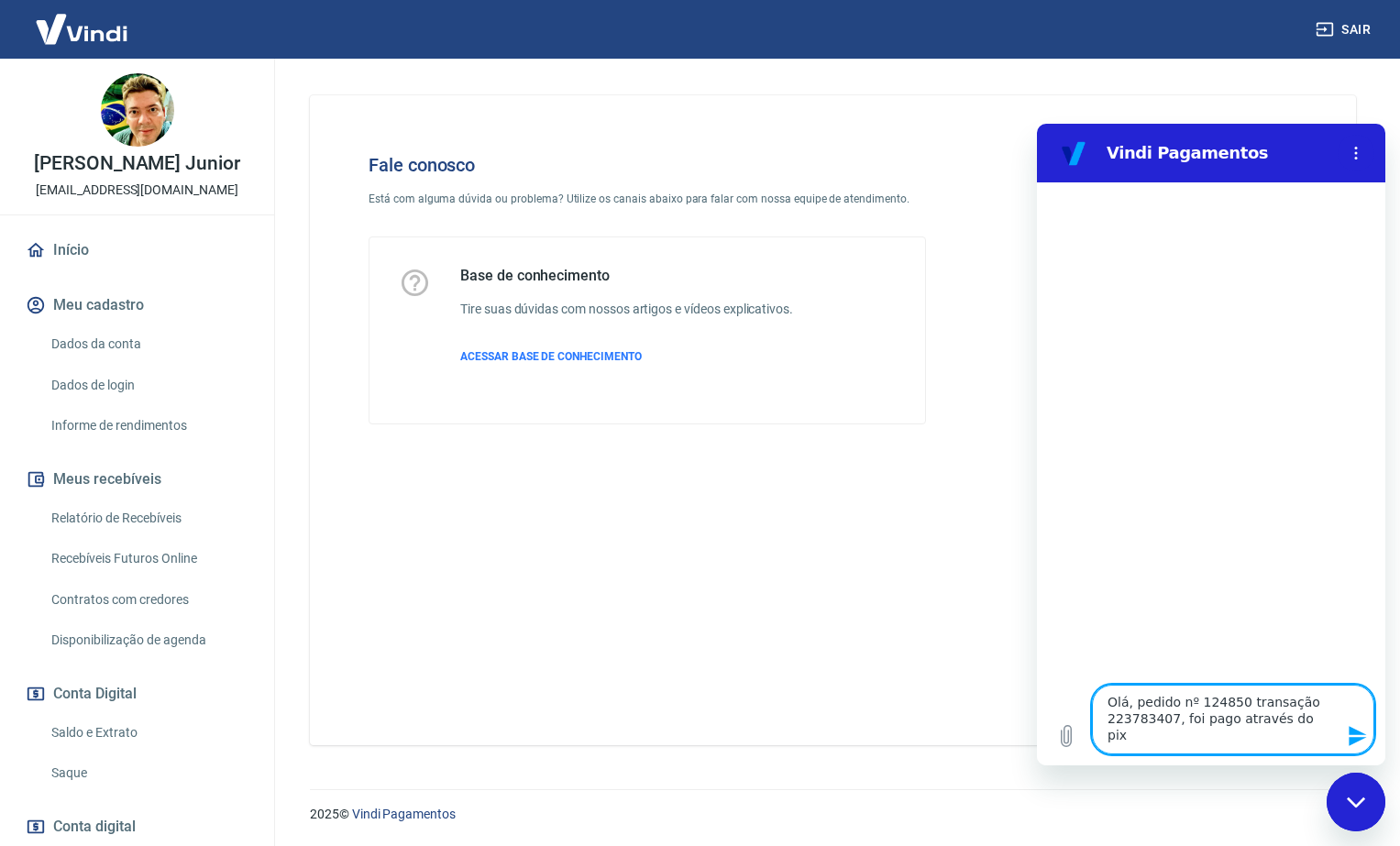
type textarea "Olá, pedido nº 124850 transação 223783407, foi pago através do pix"
type textarea "x"
type textarea "Olá, pedido nº 124850 transação 223783407, foi pago através do pix o"
type textarea "x"
type textarea "Olá, pedido nº 124850 transação 223783407, foi pago através do pix on"
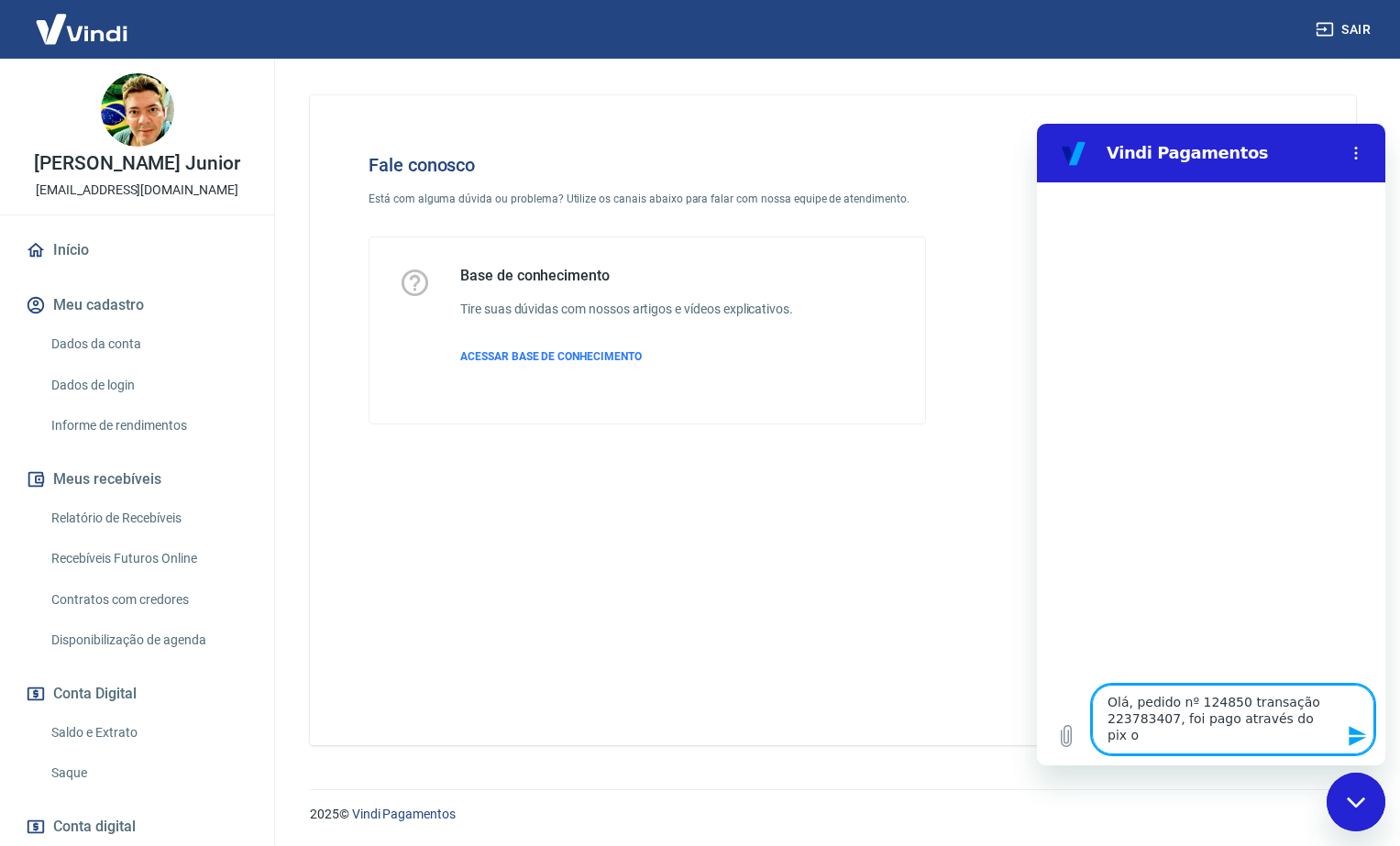
type textarea "x"
type textarea "Olá, pedido nº 124850 transação 223783407, foi pago através do pix ont"
type textarea "x"
type textarea "Olá, pedido nº 124850 transação 223783407, foi pago através do pix onte"
type textarea "x"
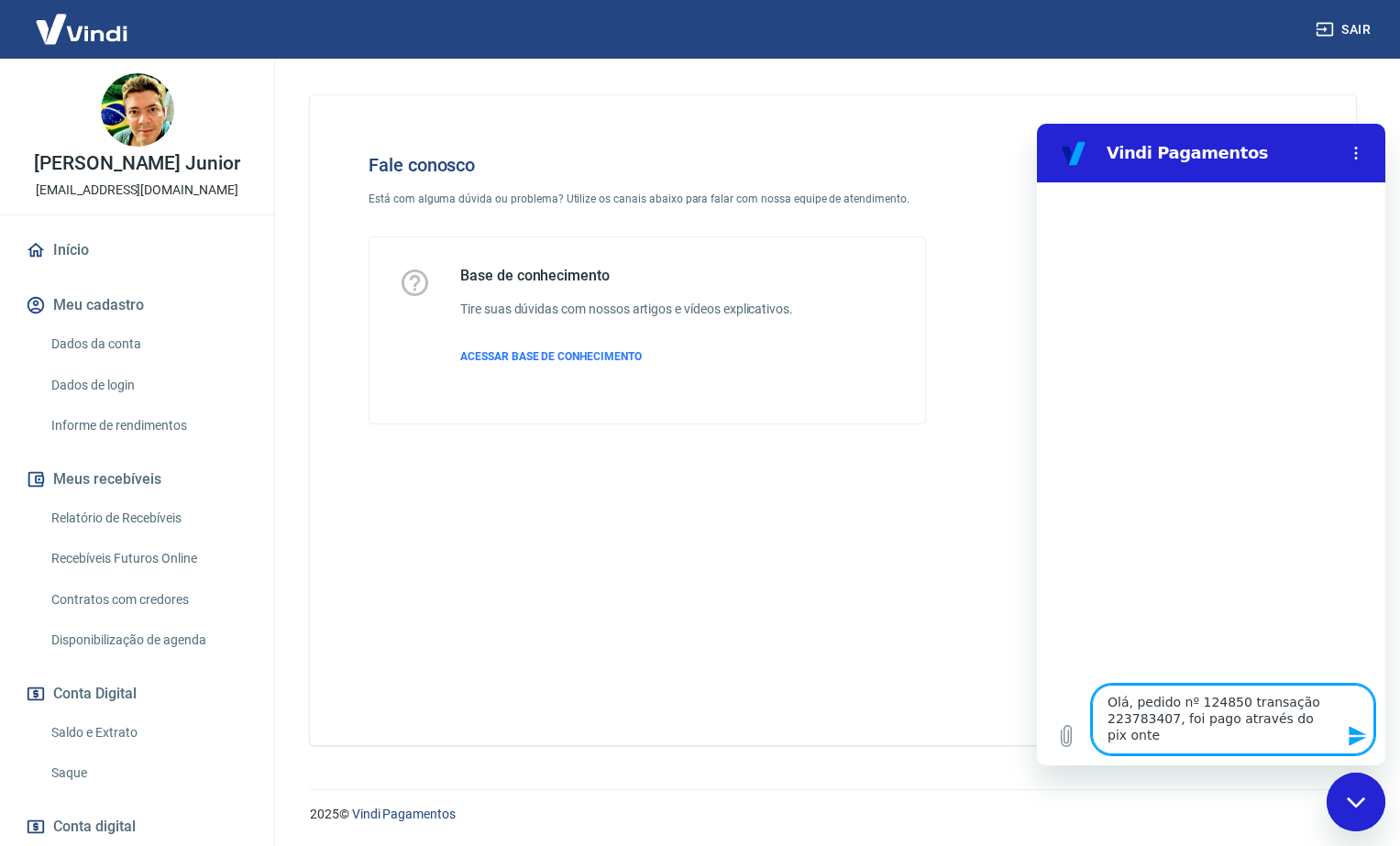
type textarea "Olá, pedido nº 124850 transação 223783407, foi pago através do pix ontem"
type textarea "x"
type textarea "Olá, pedido nº 124850 transação 223783407, foi pago através do pix ontem"
type textarea "x"
type textarea "Olá, pedido nº 124850 transação 223783407, foi pago através do pix ontem d"
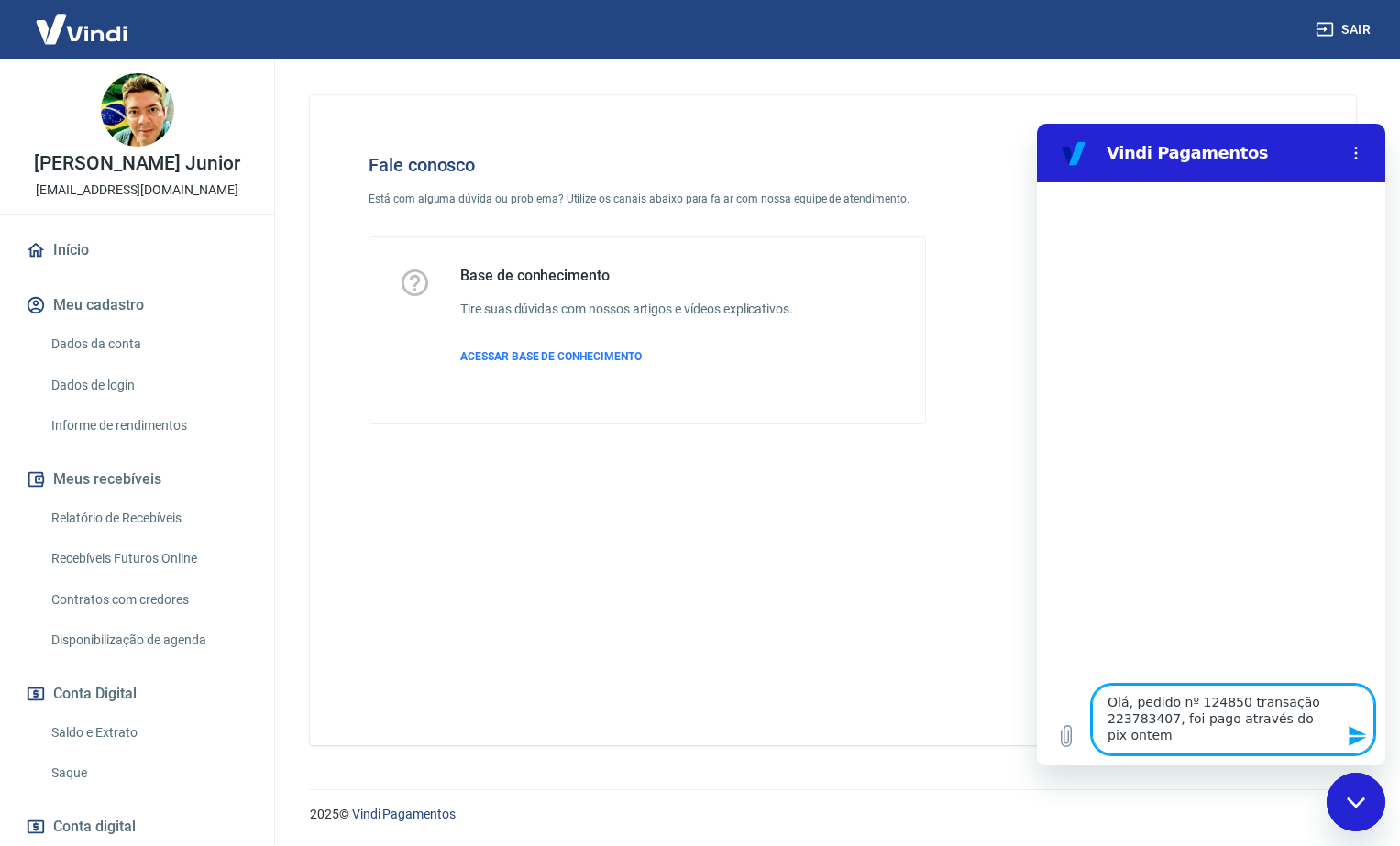
type textarea "x"
type textarea "Olá, pedido nº 124850 transação 223783407, foi pago através do pix ontem di"
type textarea "x"
type textarea "Olá, pedido nº 124850 transação 223783407, foi pago através do pix ontem dia"
type textarea "x"
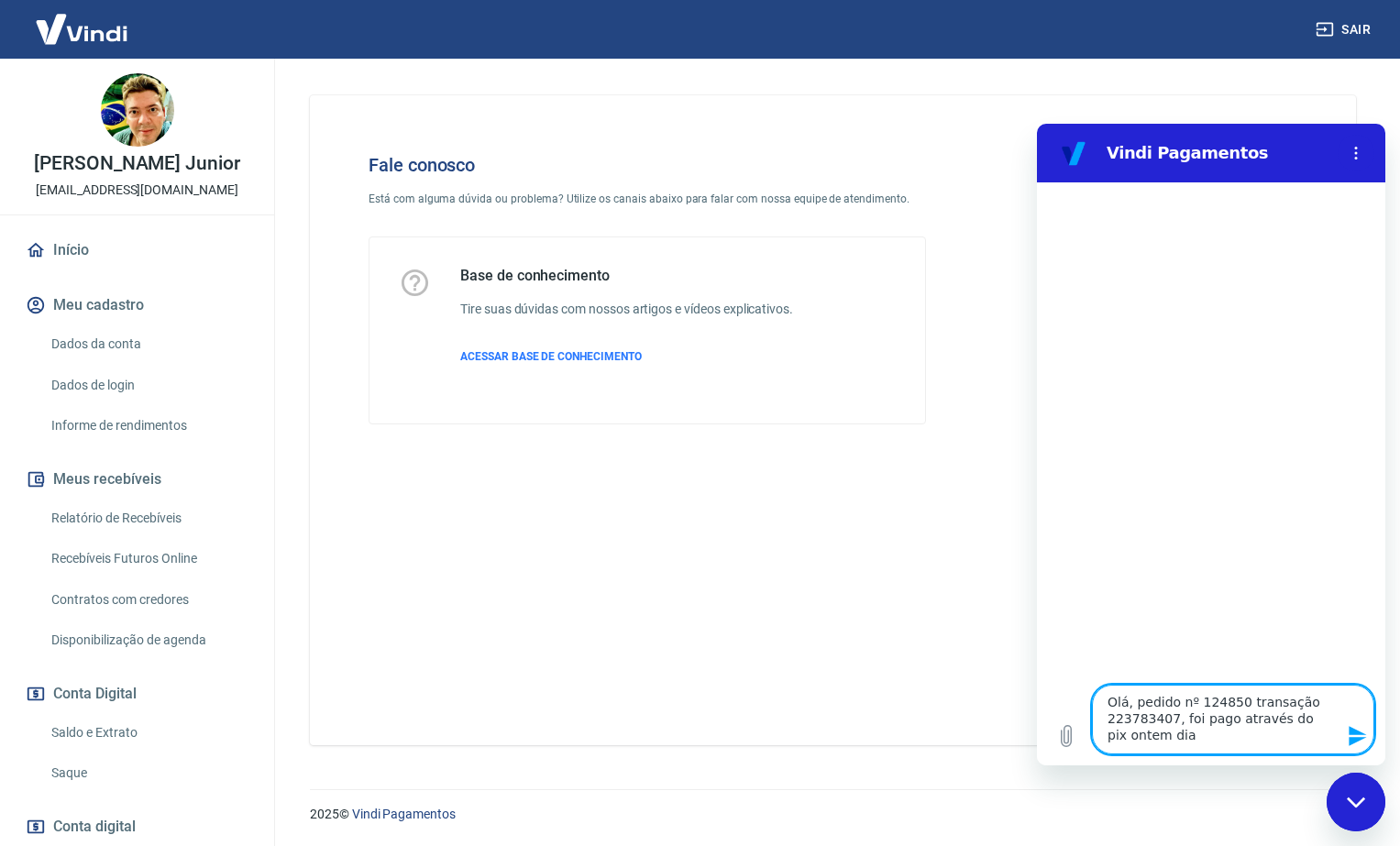
type textarea "Olá, pedido nº 124850 transação 223783407, foi pago através do pix ontem dia"
type textarea "x"
type textarea "Olá, pedido nº 124850 transação 223783407, foi pago através do pix ontem dia 2"
type textarea "x"
type textarea "Olá, pedido nº 124850 transação 223783407, foi pago através do pix ontem dia 20"
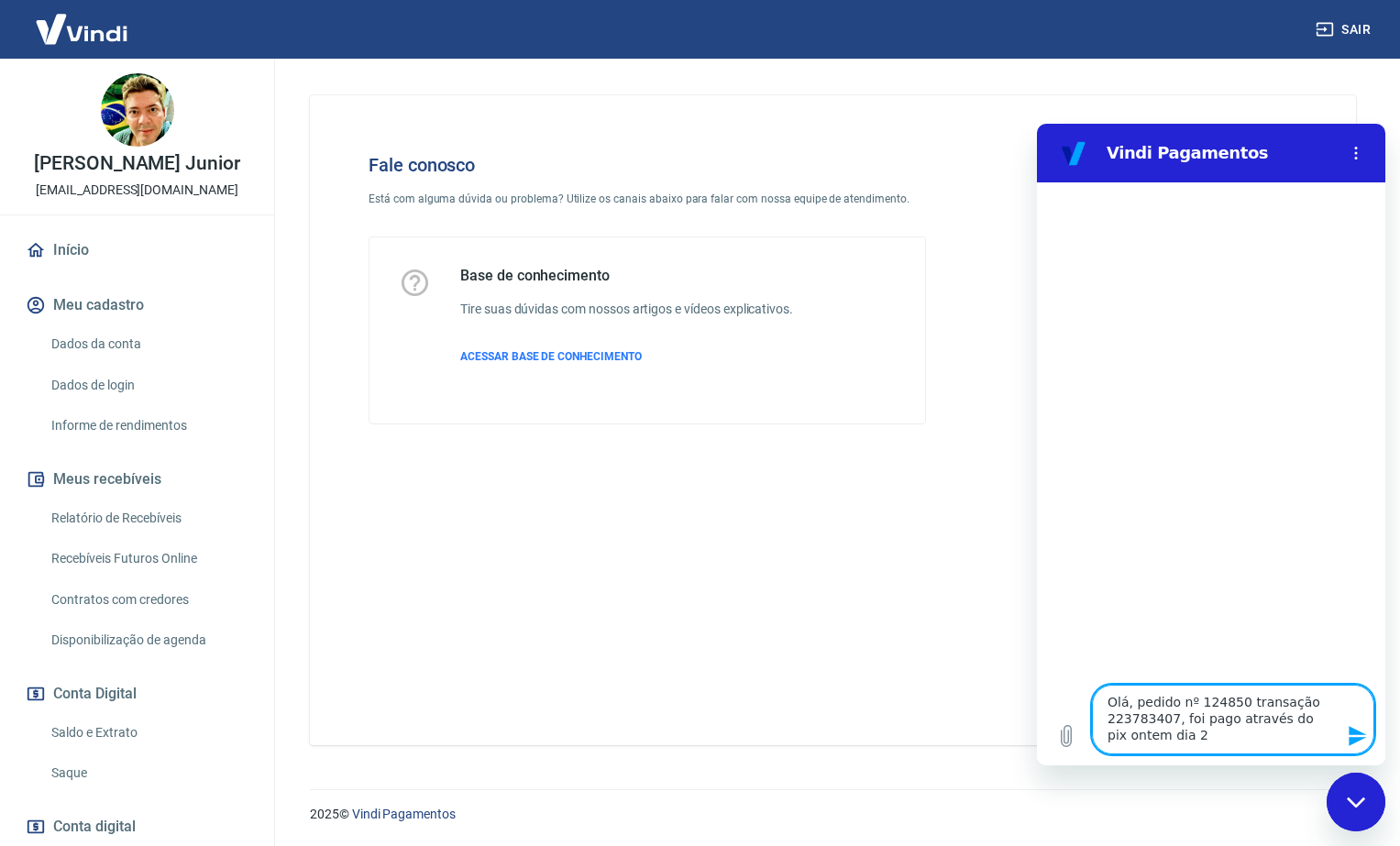
type textarea "x"
type textarea "Olá, pedido nº 124850 transação 223783407, foi pago através do pix ontem dia 20/"
type textarea "x"
type textarea "Olá, pedido nº 124850 transação 223783407, foi pago através do pix ontem dia 20…"
type textarea "x"
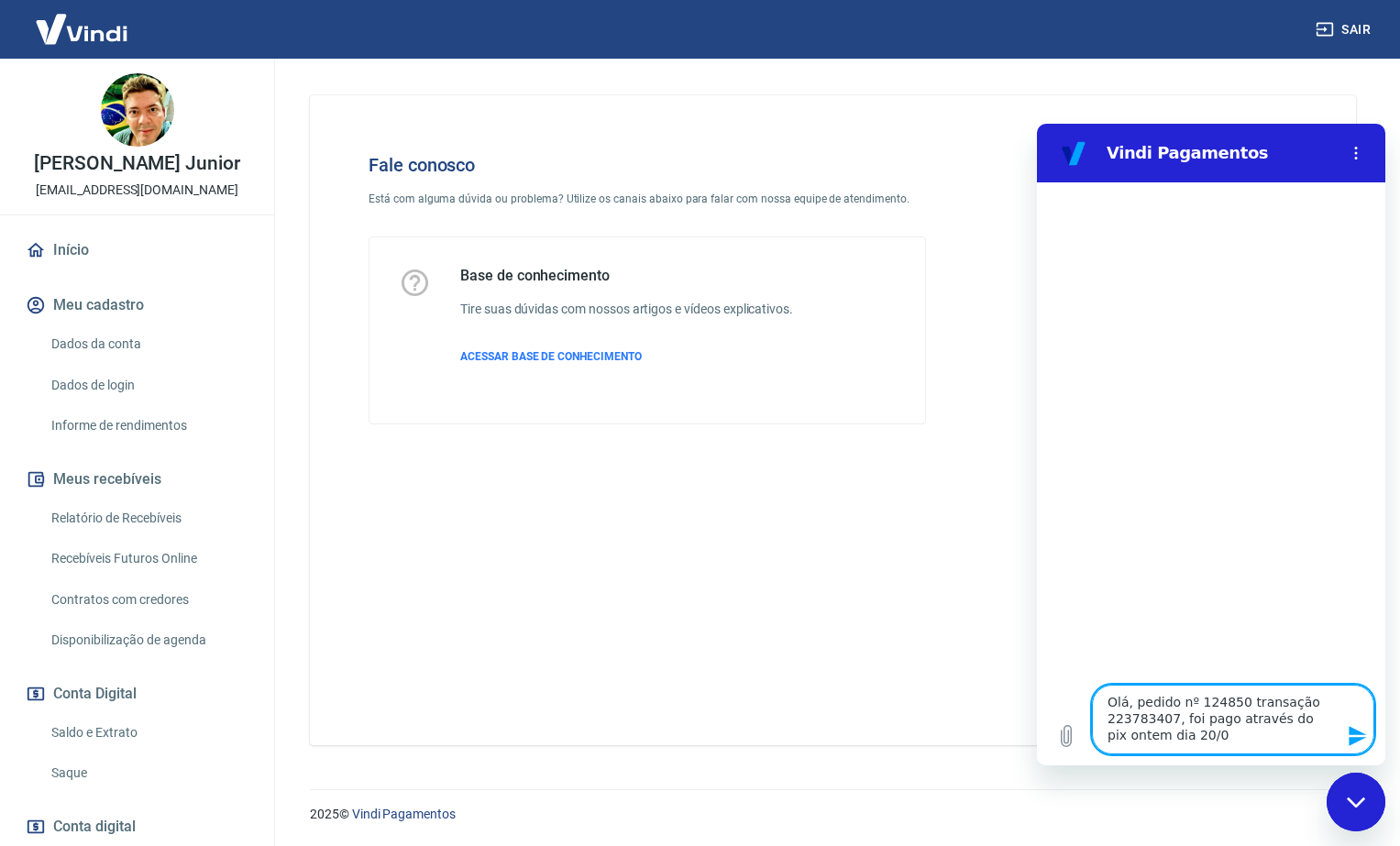
type textarea "Olá, pedido nº 124850 transação 223783407, foi pago através do pix ontem dia 20…"
type textarea "x"
type textarea "Olá, pedido nº 124850 transação 223783407, foi pago através do pix ontem dia 20…"
type textarea "x"
type textarea "Olá, pedido nº 124850 transação 223783407, foi pago através do pix ontem dia [D…"
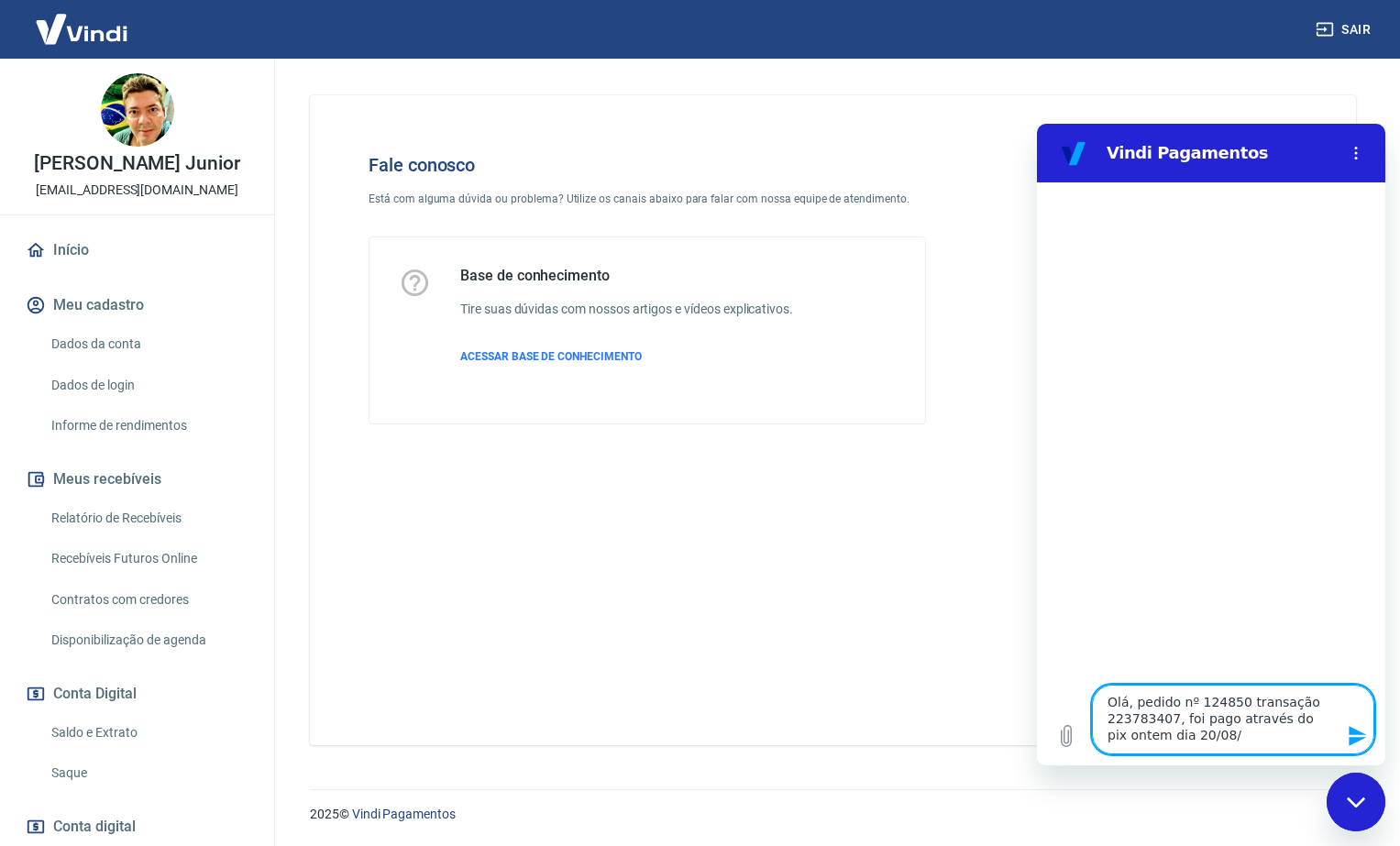
type textarea "x"
type textarea "Olá, pedido nº 124850 transação 223783407, foi pago através do pix ontem dia [D…"
type textarea "x"
type textarea "Olá, pedido nº 124850 transação 223783407, foi pago através do pix ontem dia [D…"
type textarea "x"
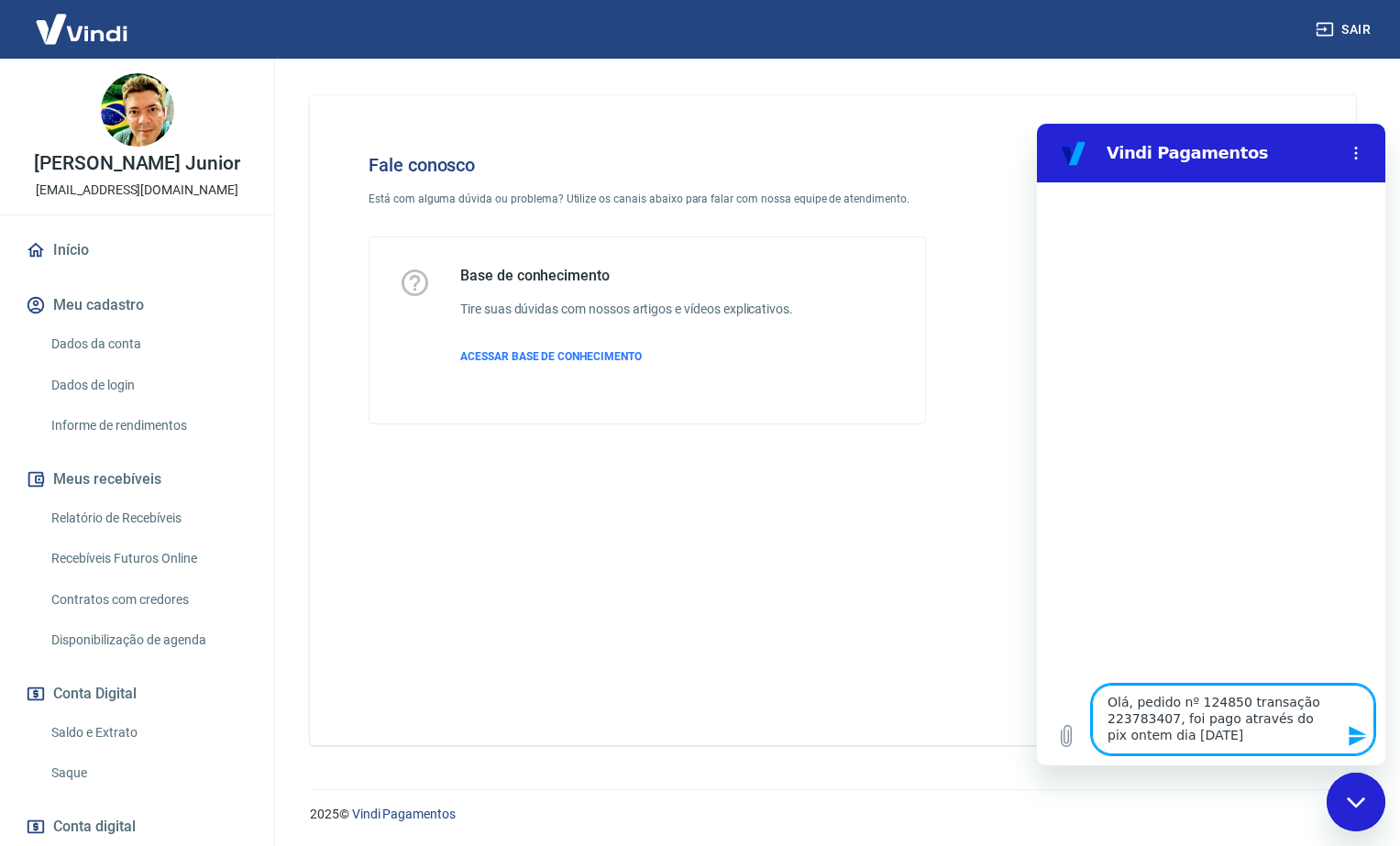
type textarea "Olá, pedido nº 124850 transação 223783407, foi pago através do pix ontem dia [D…"
type textarea "x"
type textarea "Olá, pedido nº 124850 transação 223783407, foi pago através do pix ontem dia [D…"
type textarea "x"
type textarea "Olá, pedido nº 124850 transação 223783407, foi pago através do pix ontem dia [D…"
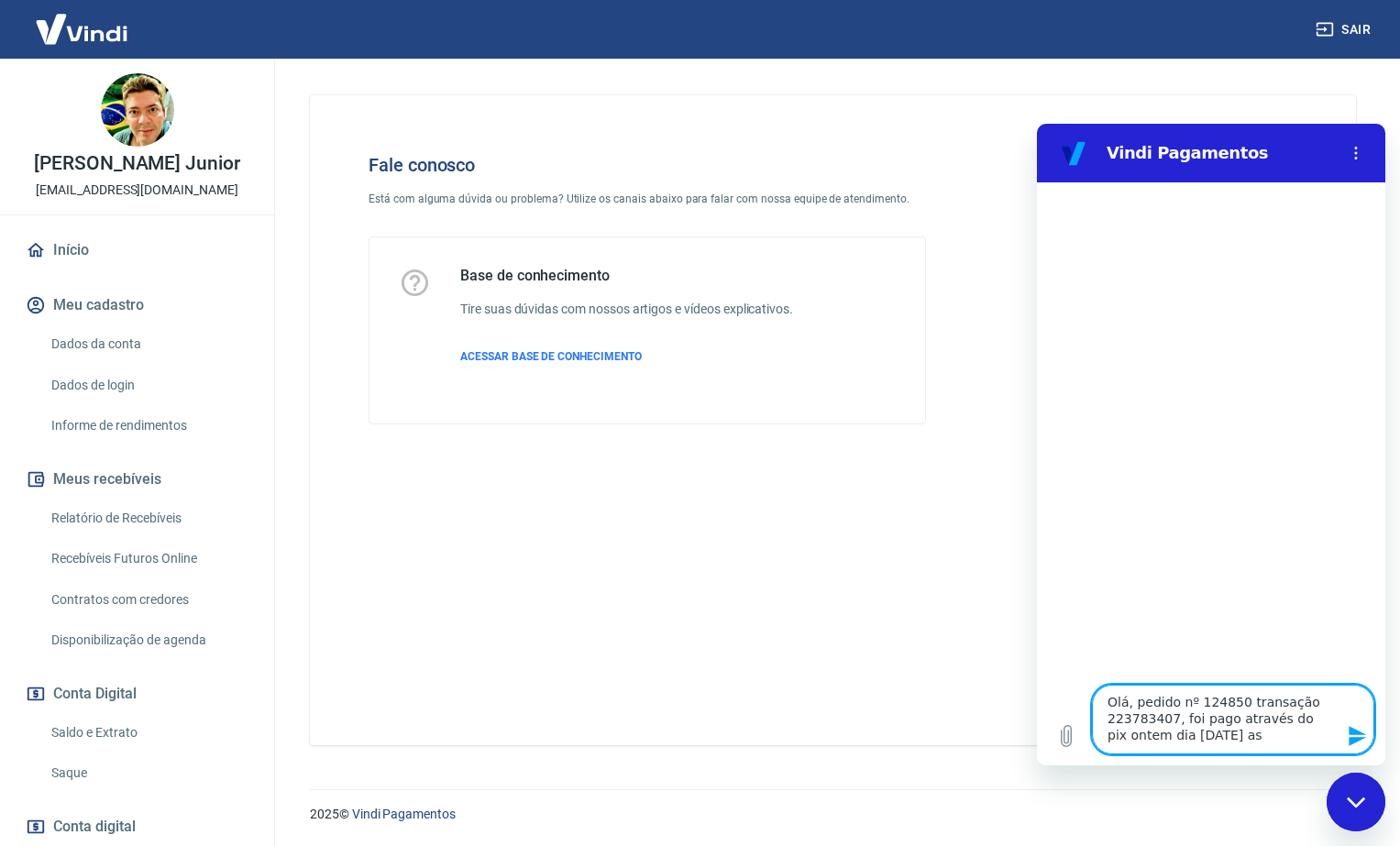
type textarea "x"
type textarea "Olá, pedido nº 124850 transação 223783407, foi pago através do pix ontem dia [D…"
type textarea "x"
type textarea "Olá, pedido nº 124850 transação 223783407, foi pago através do pix ontem dia [D…"
type textarea "x"
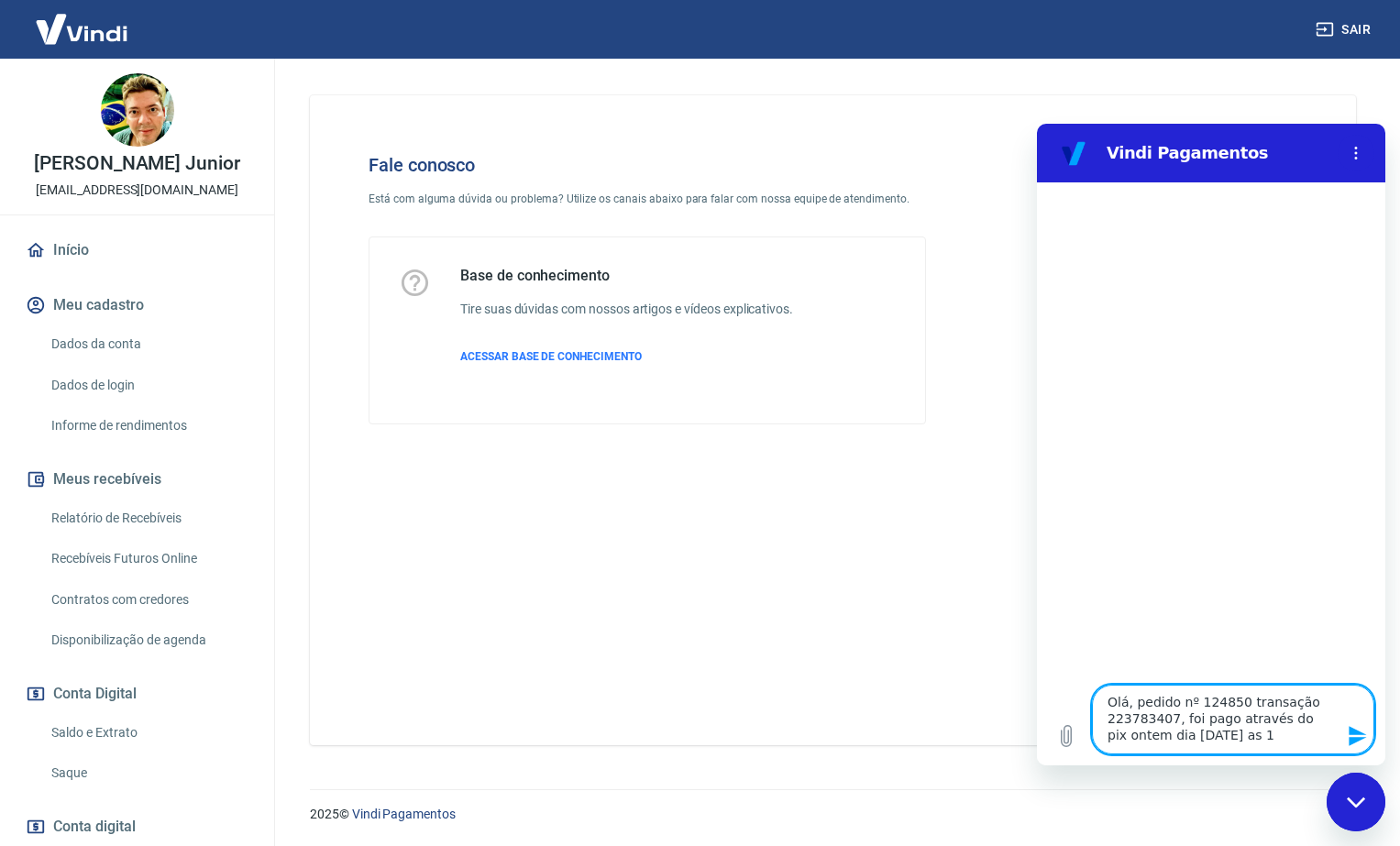
type textarea "Olá, pedido nº 124850 transação 223783407, foi pago através do pix ontem dia [D…"
type textarea "x"
type textarea "Olá, pedido nº 124850 transação 223783407, foi pago através do pix ontem dia [D…"
type textarea "x"
type textarea "Olá, pedido nº 124850 transação 223783407, foi pago através do pix ontem dia [D…"
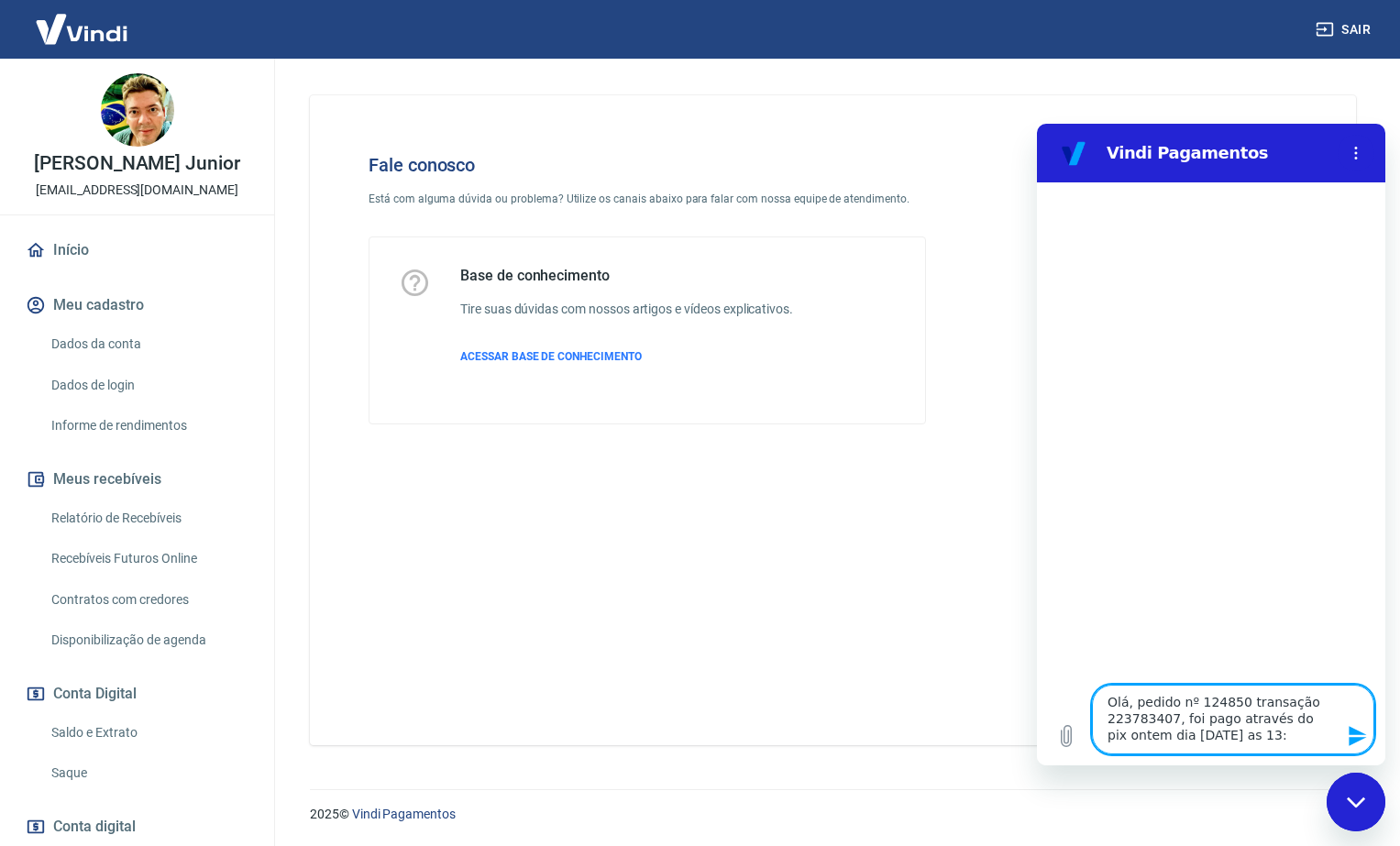
type textarea "x"
type textarea "Olá, pedido nº 124850 transação 223783407, foi pago através do pix ontem dia [D…"
type textarea "x"
type textarea "Olá, pedido nº 124850 transação 223783407, foi pago através do pix ontem dia [D…"
type textarea "x"
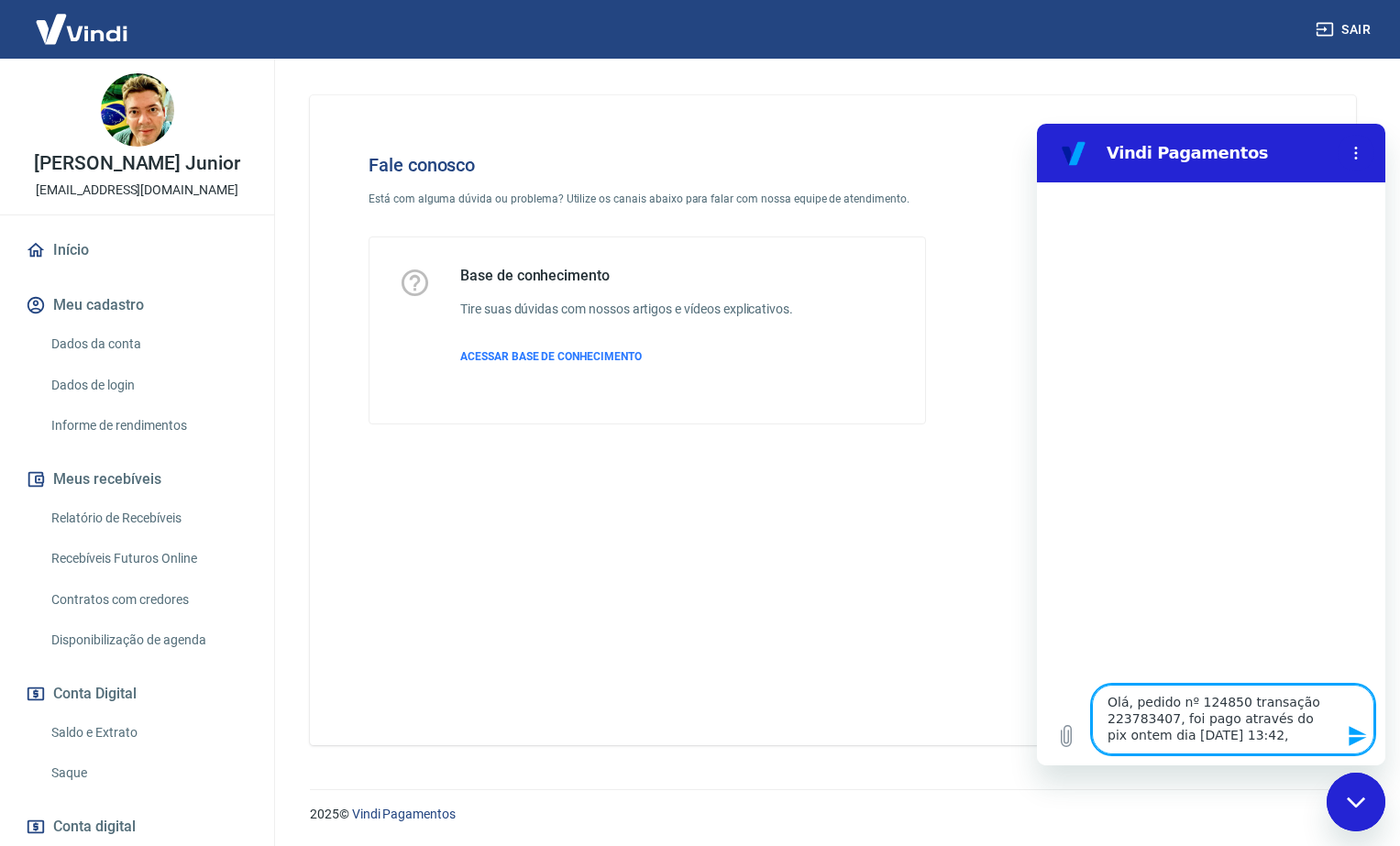
type textarea "Olá, pedido nº 124850 transação 223783407, foi pago através do pix ontem dia [D…"
type textarea "x"
type textarea "Olá, pedido nº 124850 transação 223783407, foi pago através do pix ontem dia [D…"
type textarea "x"
type textarea "Olá, pedido nº 124850 transação 223783407, foi pago através do pix ontem dia [D…"
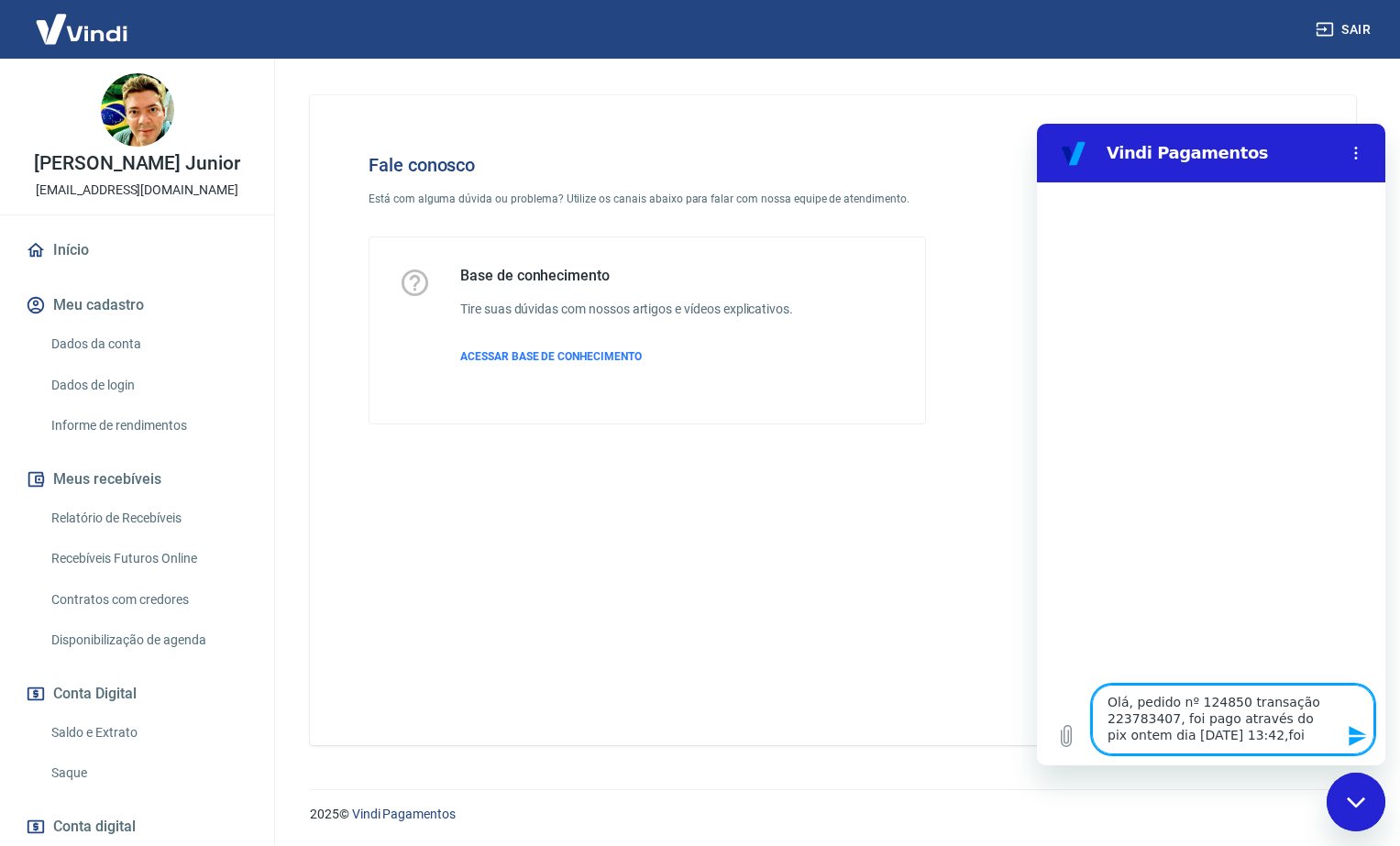
type textarea "x"
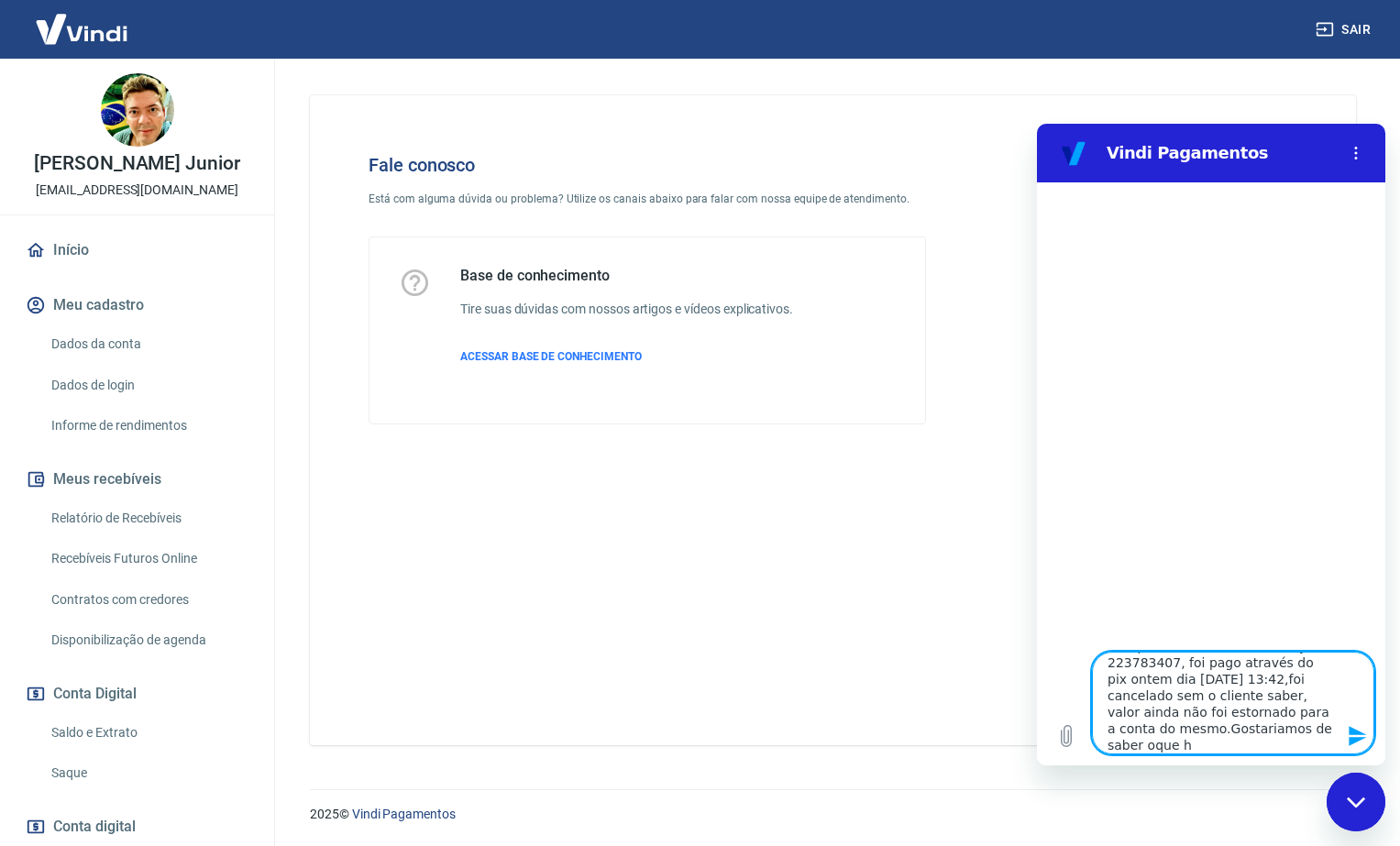
scroll to position [40, 0]
click at [1160, 730] on textarea "Olá, pedido nº 124850 transação 223783407, foi pago através do pix ontem dia [D…" at bounding box center [1233, 703] width 283 height 103
click at [1180, 748] on textarea "Olá, pedido nº 124850 transação 223783407, foi pago através do pix ontem dia [D…" at bounding box center [1233, 703] width 283 height 103
click at [1223, 735] on textarea "Olá, pedido nº 124850 transação 223783407, foi pago através do pix ontem dia [D…" at bounding box center [1233, 703] width 283 height 103
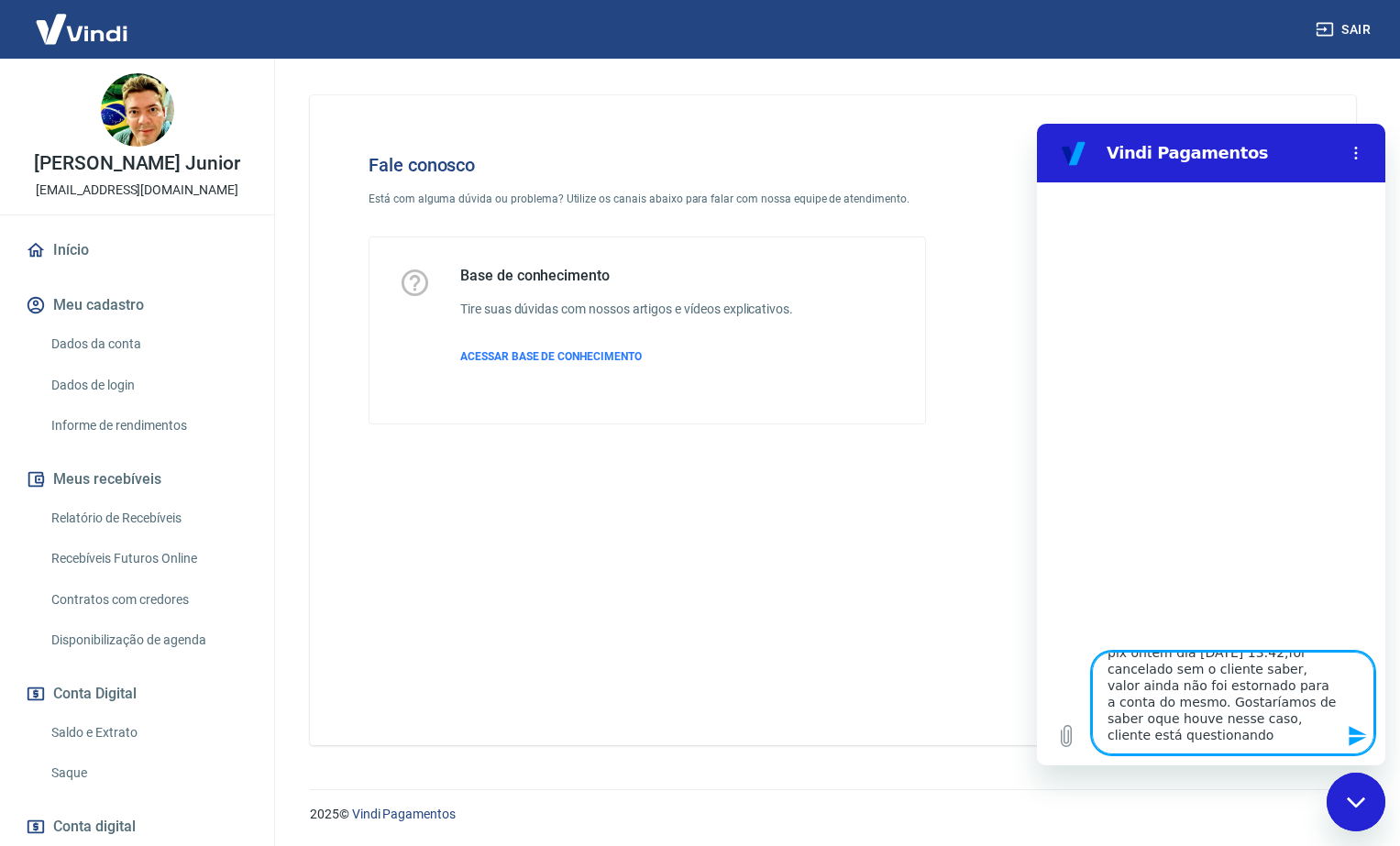
click at [1178, 725] on textarea "Olá, pedido nº 124850 transação 223783407, foi pago através do pix ontem dia [D…" at bounding box center [1233, 703] width 283 height 103
click at [1205, 740] on textarea "Olá, pedido nº 124850 transação 223783407, foi pago através do pix ontem dia [D…" at bounding box center [1233, 703] width 283 height 103
click at [1361, 738] on icon "Enviar mensagem" at bounding box center [1357, 735] width 18 height 20
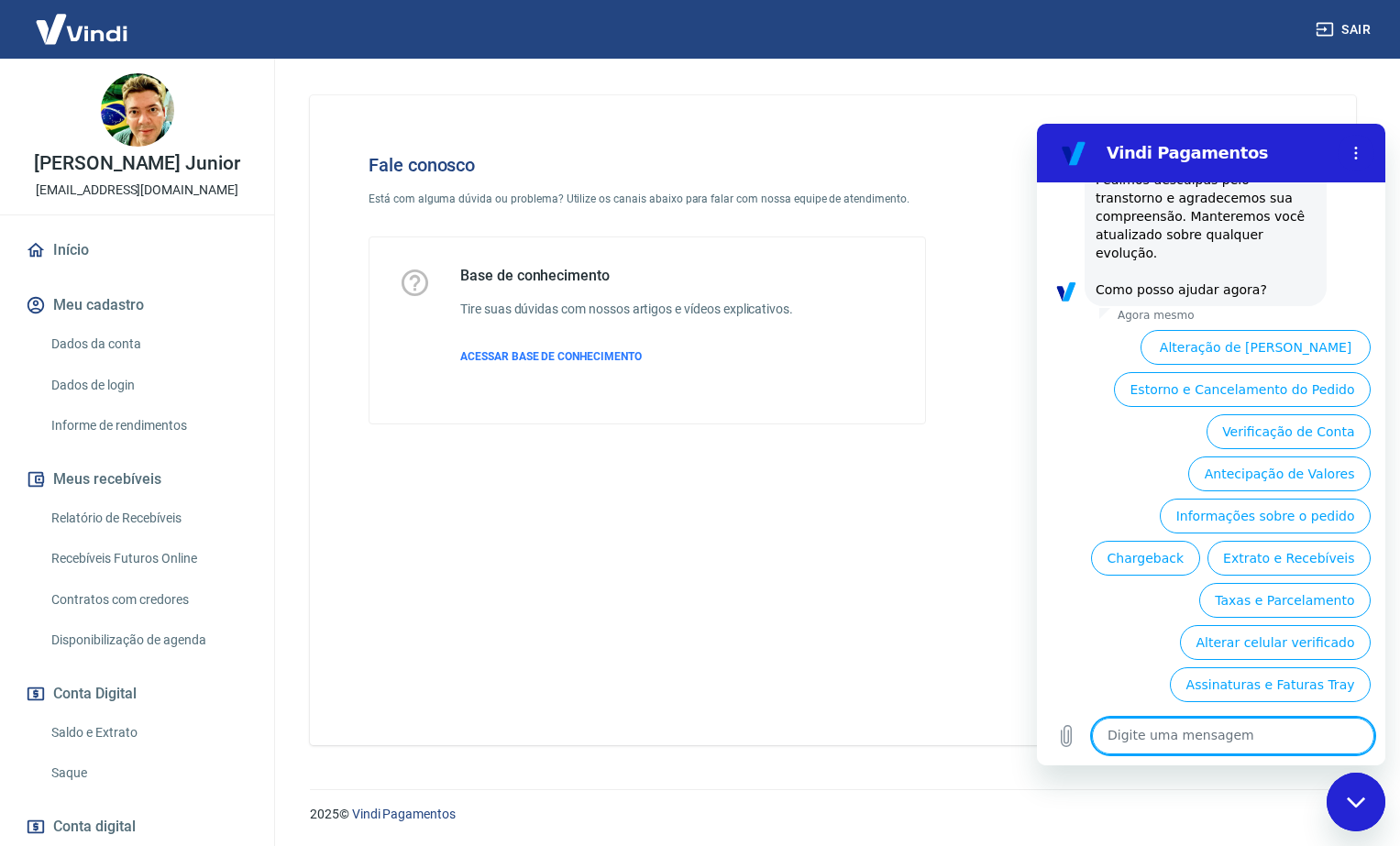
scroll to position [648, 0]
click at [1265, 392] on button "Estorno e Cancelamento do Pedido" at bounding box center [1243, 388] width 257 height 35
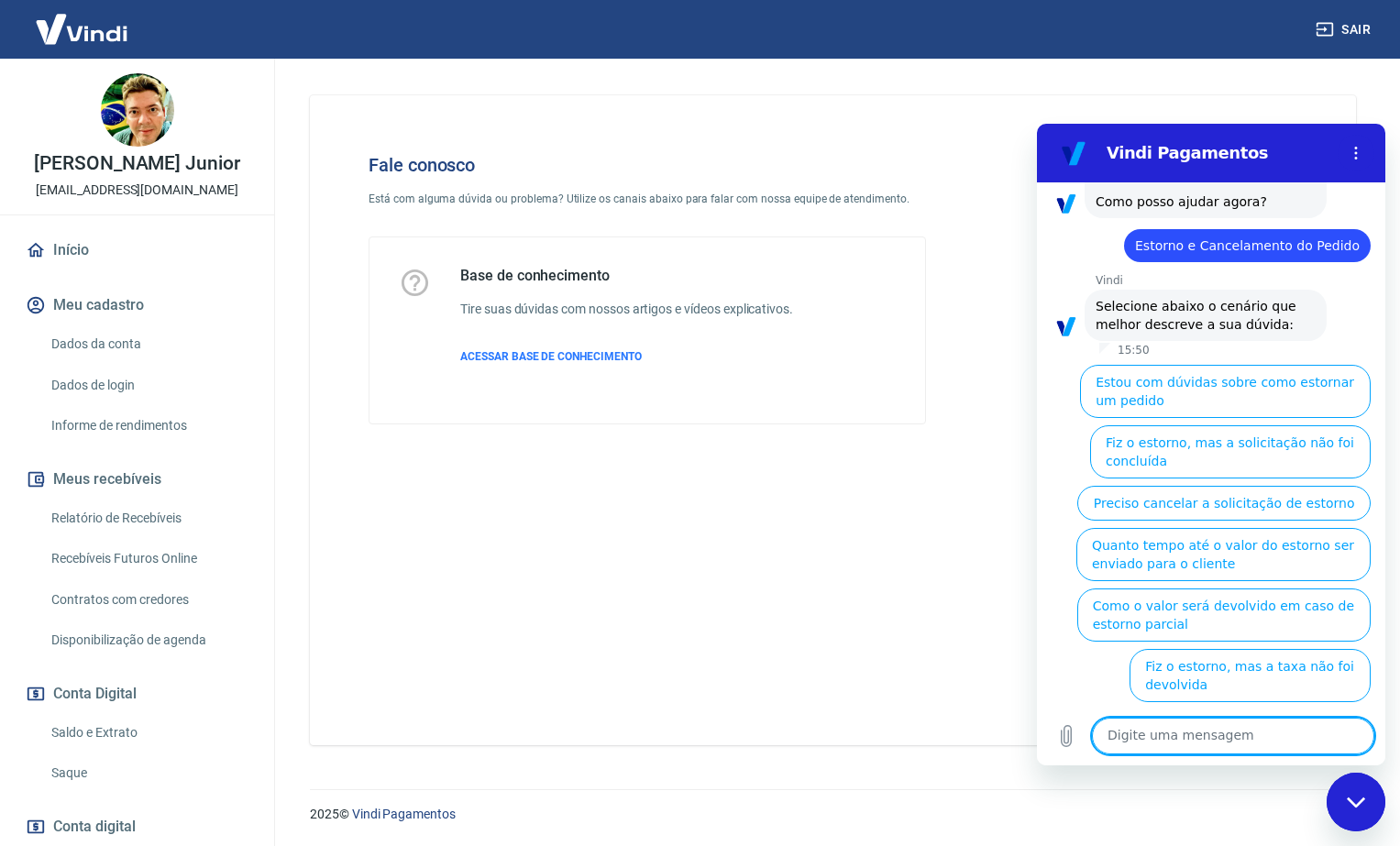
scroll to position [736, 0]
click at [1353, 157] on icon "Menu de opções" at bounding box center [1356, 152] width 15 height 15
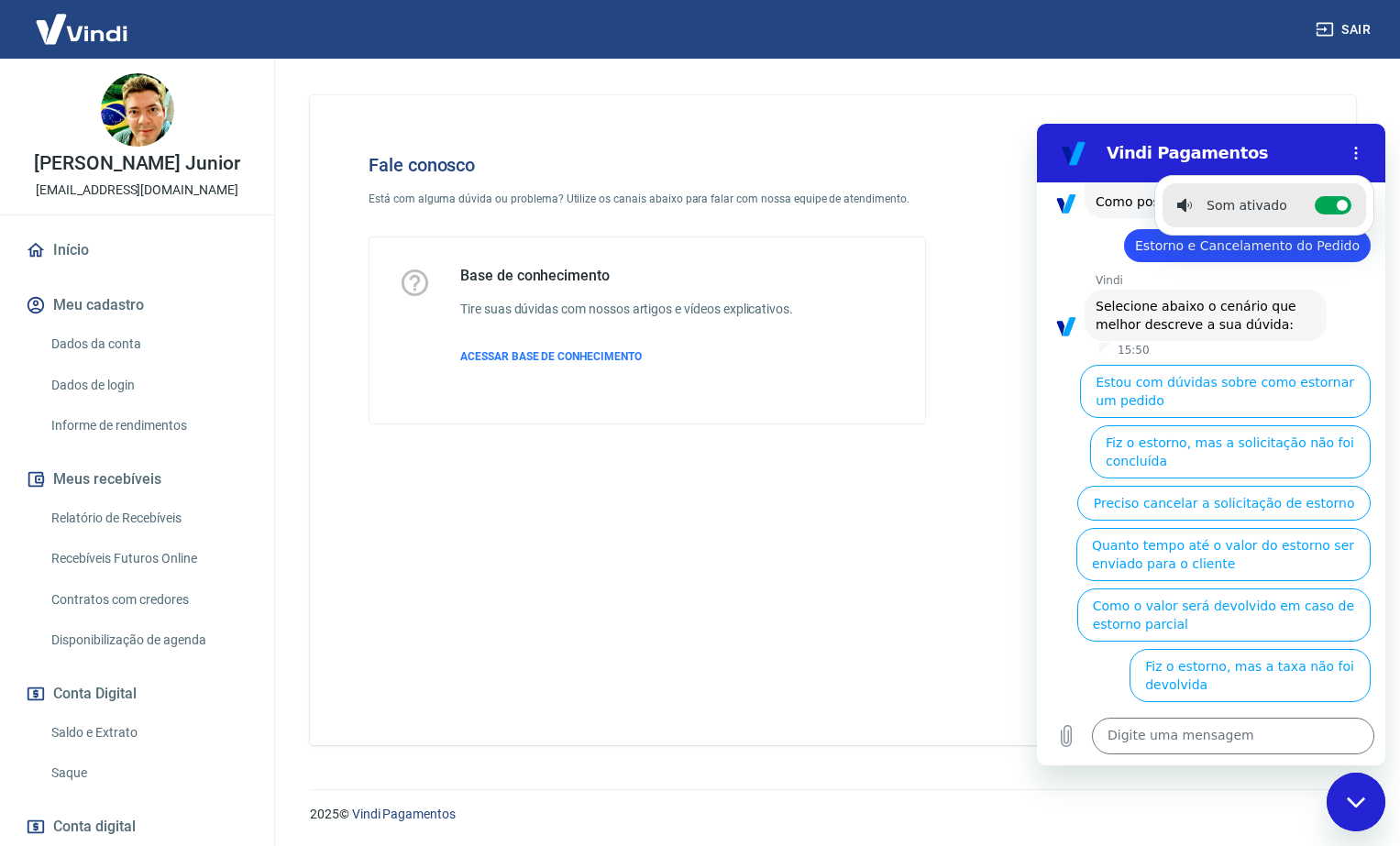
click at [1358, 157] on icon "Menu de opções" at bounding box center [1356, 152] width 15 height 15
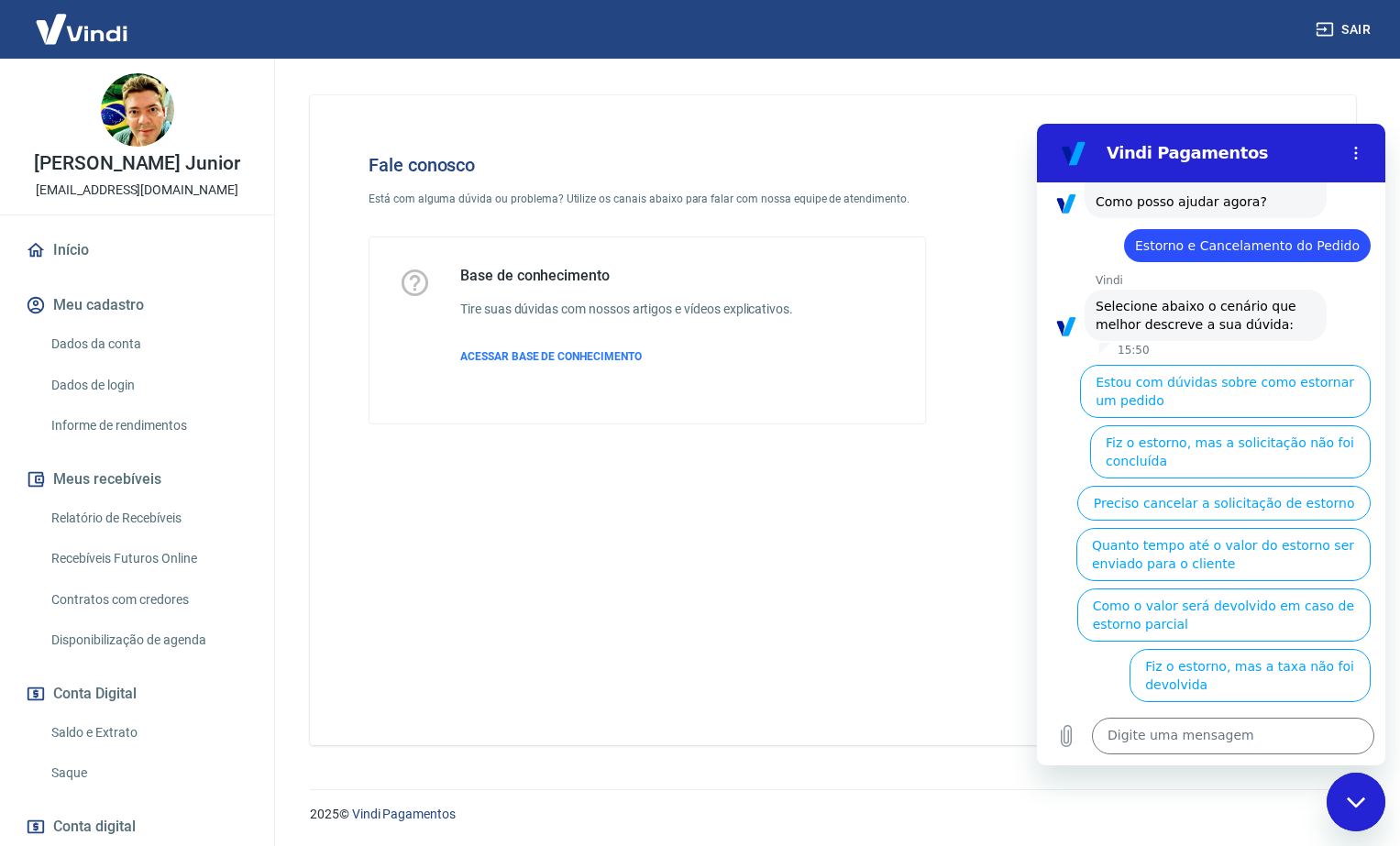
click at [1356, 802] on icon "Fechar janela de mensagens" at bounding box center [1356, 803] width 19 height 12
